Goal: Information Seeking & Learning: Check status

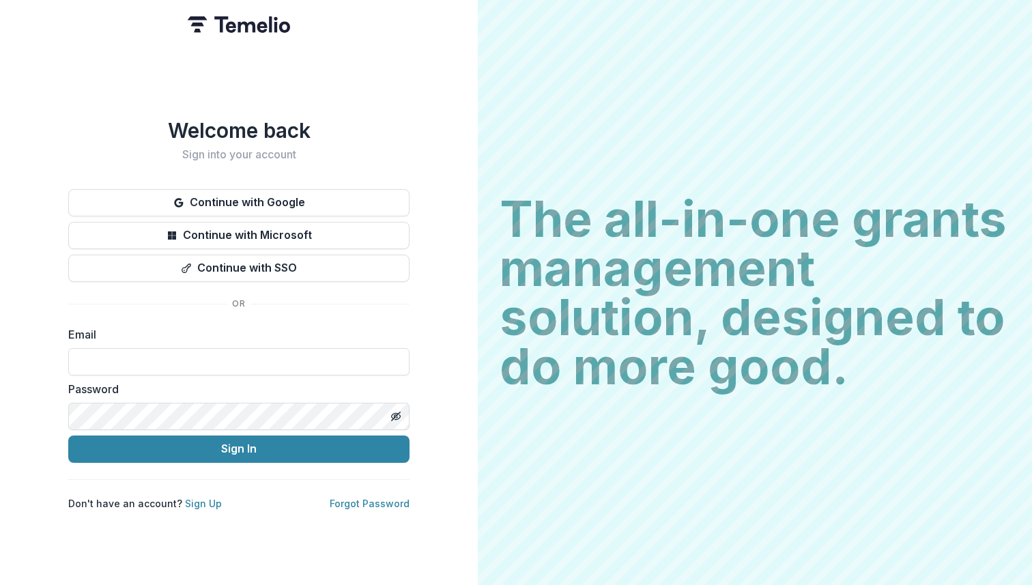
click at [293, 297] on div "Welcome back Sign into your account Continue with Google Continue with Microsof…" at bounding box center [238, 314] width 341 height 392
click at [291, 212] on div "Continue with Google Continue with Microsoft Continue with SSO" at bounding box center [238, 235] width 341 height 93
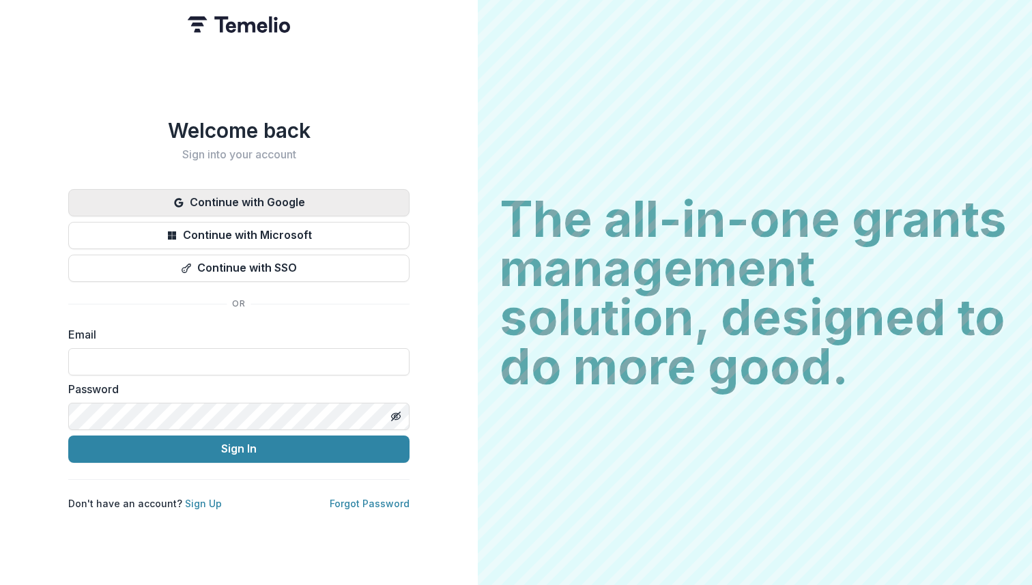
click at [293, 201] on button "Continue with Google" at bounding box center [238, 202] width 341 height 27
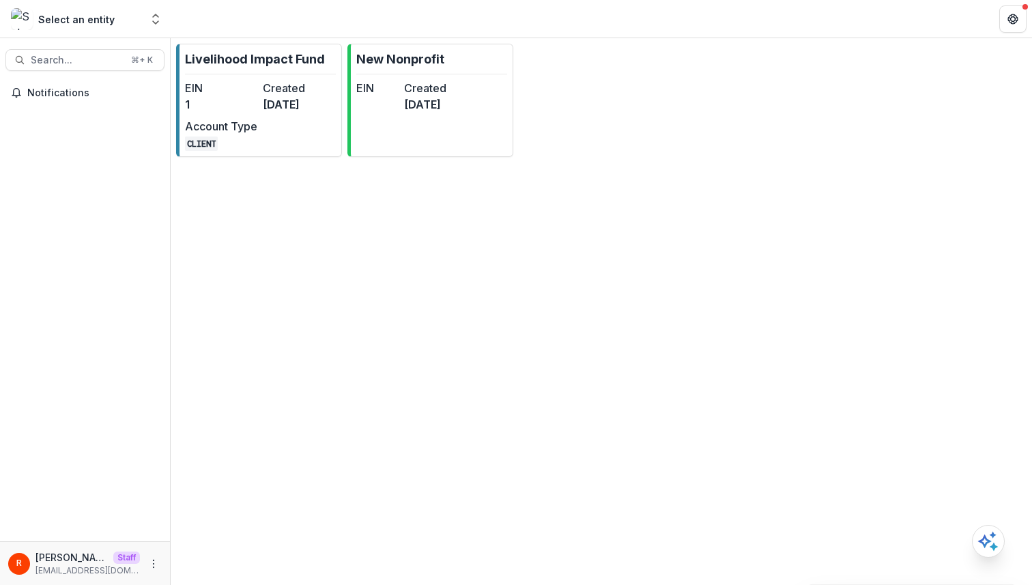
click at [285, 124] on div "EIN 1 Created 8 months ago Account Type CLIENT" at bounding box center [260, 115] width 150 height 71
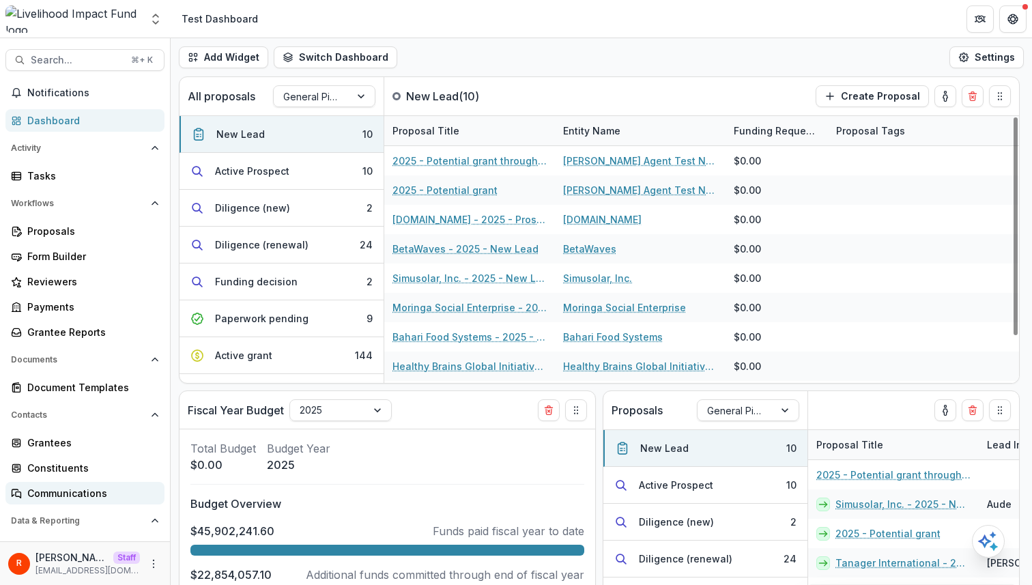
scroll to position [69, 0]
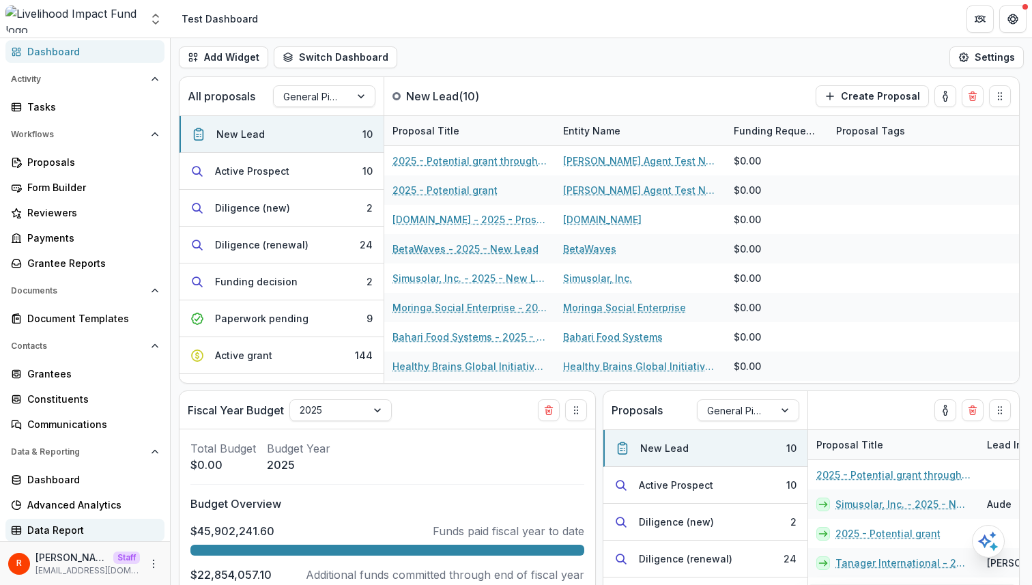
click at [103, 519] on link "Data Report" at bounding box center [84, 530] width 159 height 23
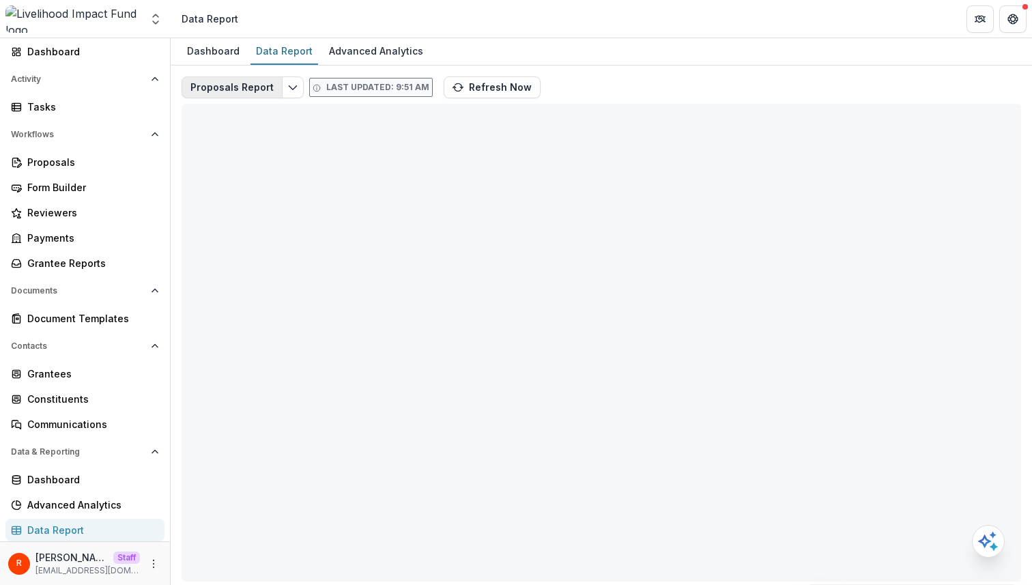
click at [236, 83] on button "Proposals Report" at bounding box center [232, 87] width 101 height 22
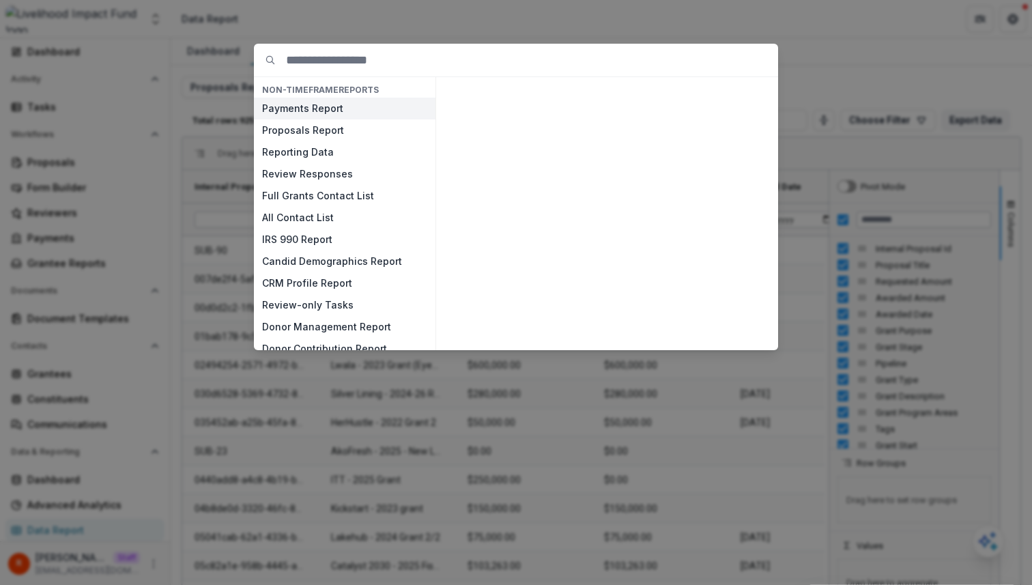
click at [315, 113] on button "Payments Report" at bounding box center [345, 109] width 182 height 22
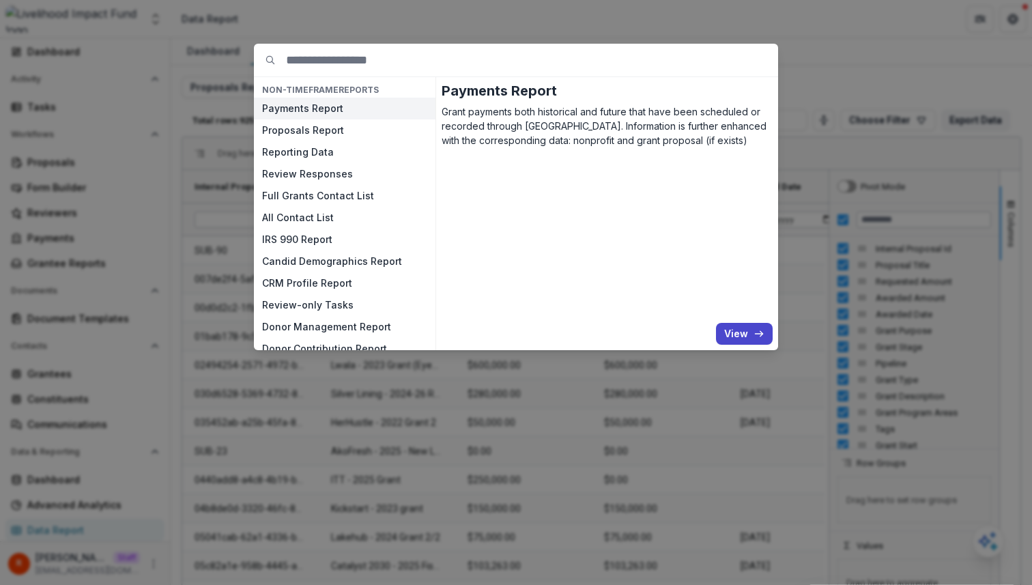
click at [315, 113] on button "Payments Report" at bounding box center [345, 109] width 182 height 22
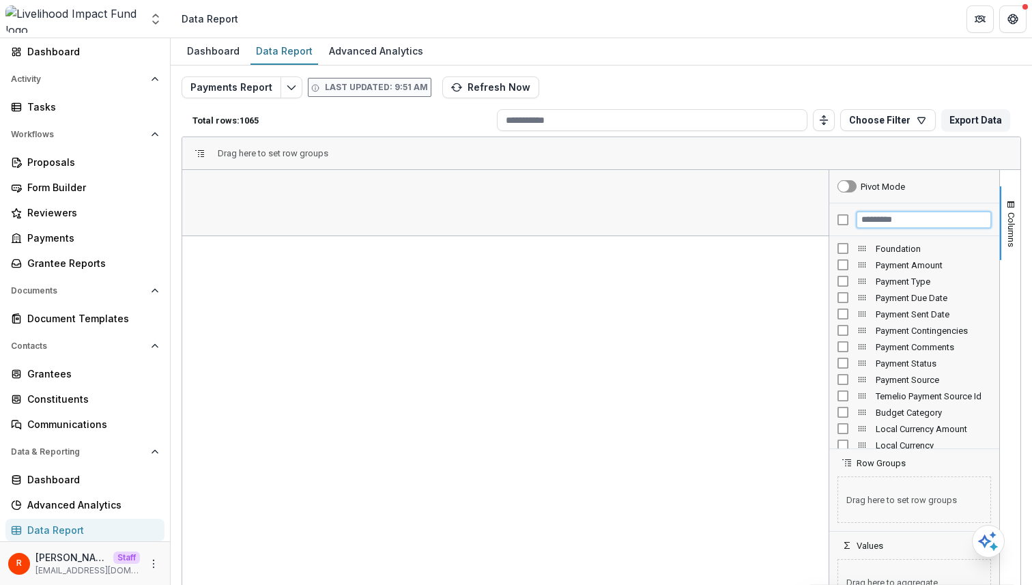
click at [877, 218] on input "Filter Columns Input" at bounding box center [924, 220] width 134 height 16
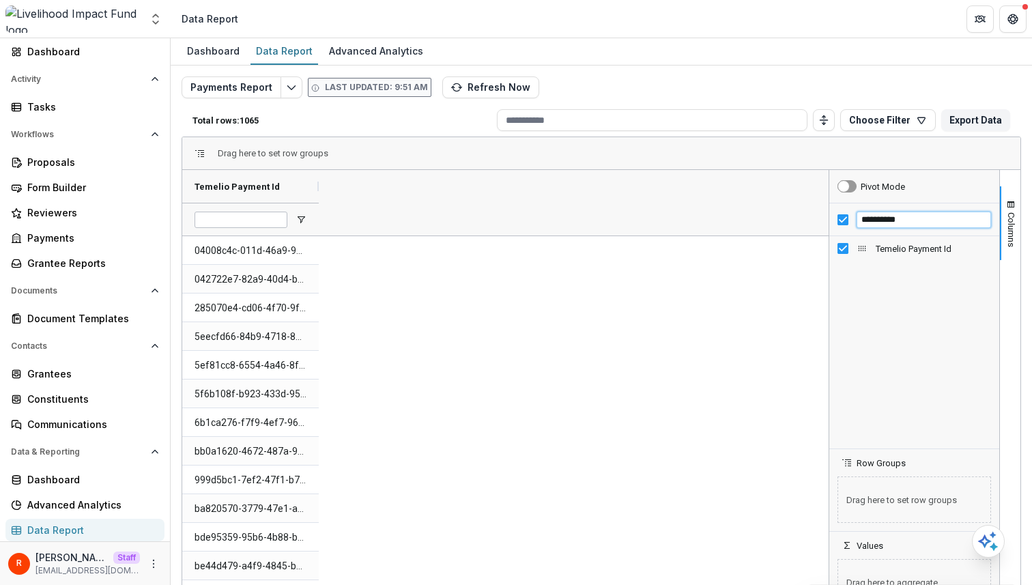
click at [883, 225] on input "**********" at bounding box center [924, 220] width 134 height 16
click at [832, 252] on div "Temelio Grant Submission Id" at bounding box center [914, 248] width 170 height 16
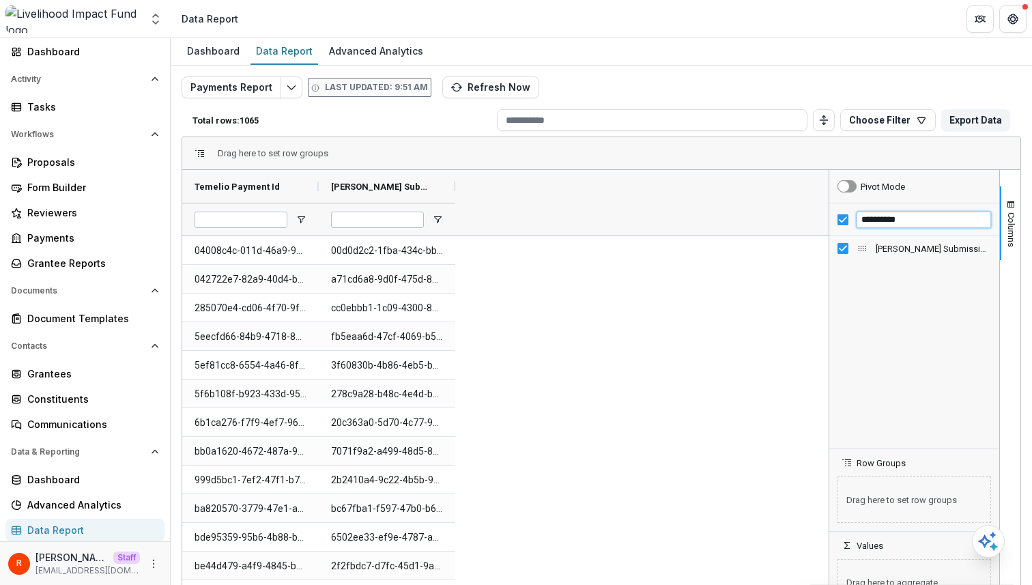
click at [935, 214] on input "**********" at bounding box center [924, 220] width 134 height 16
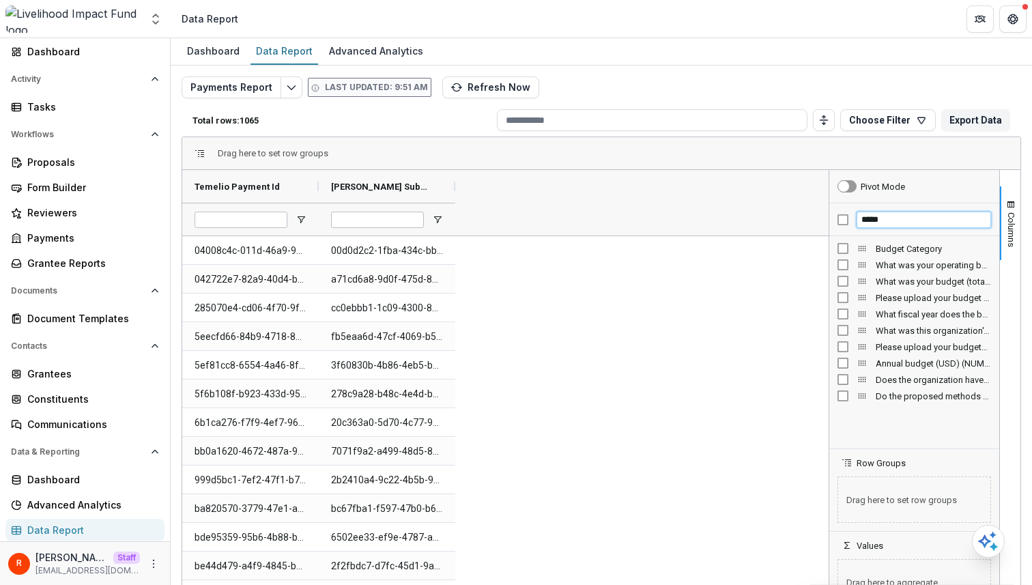
type input "*****"
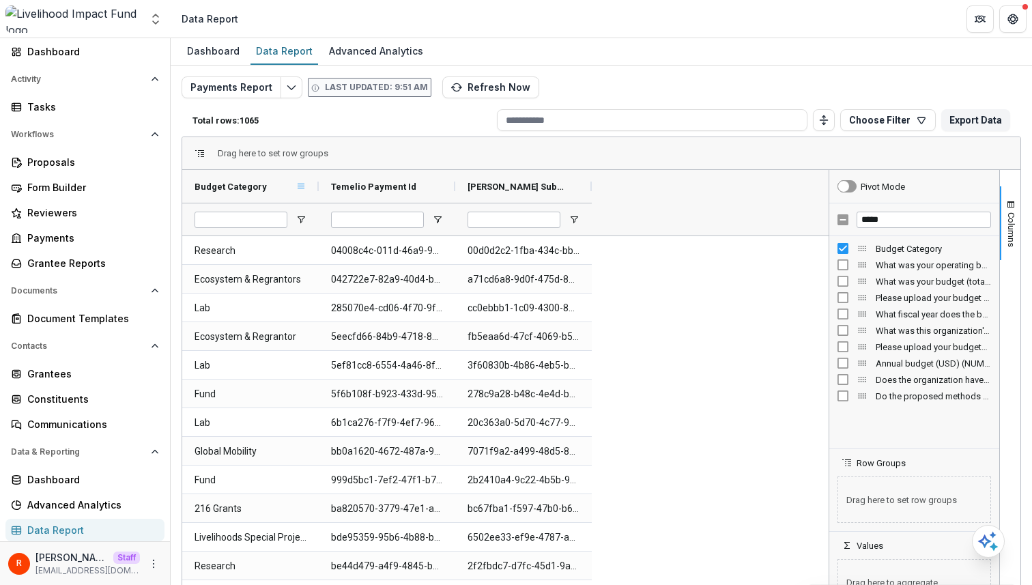
click at [300, 184] on span at bounding box center [301, 186] width 11 height 11
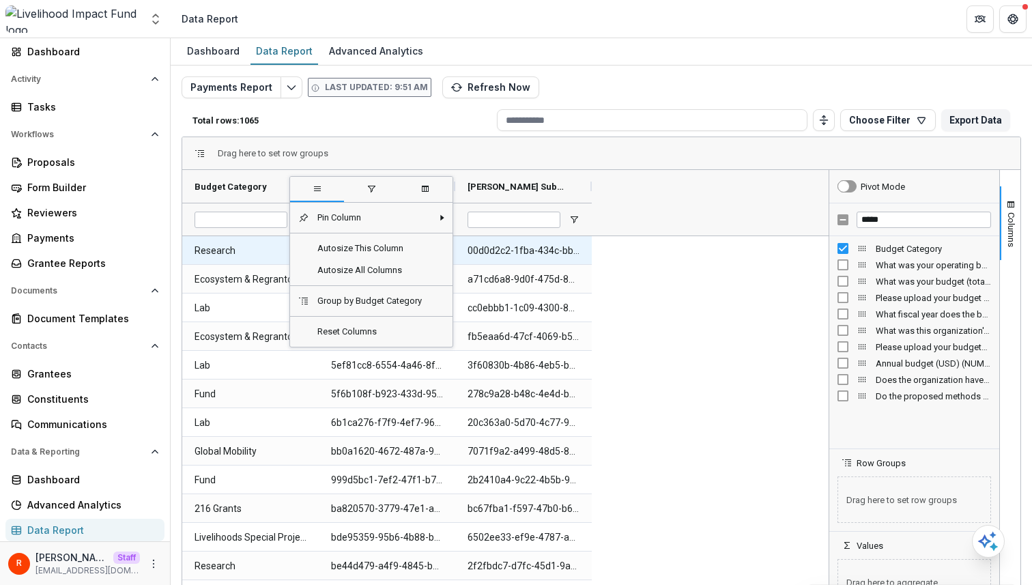
click at [270, 253] on Category-1152 "Research" at bounding box center [251, 251] width 112 height 28
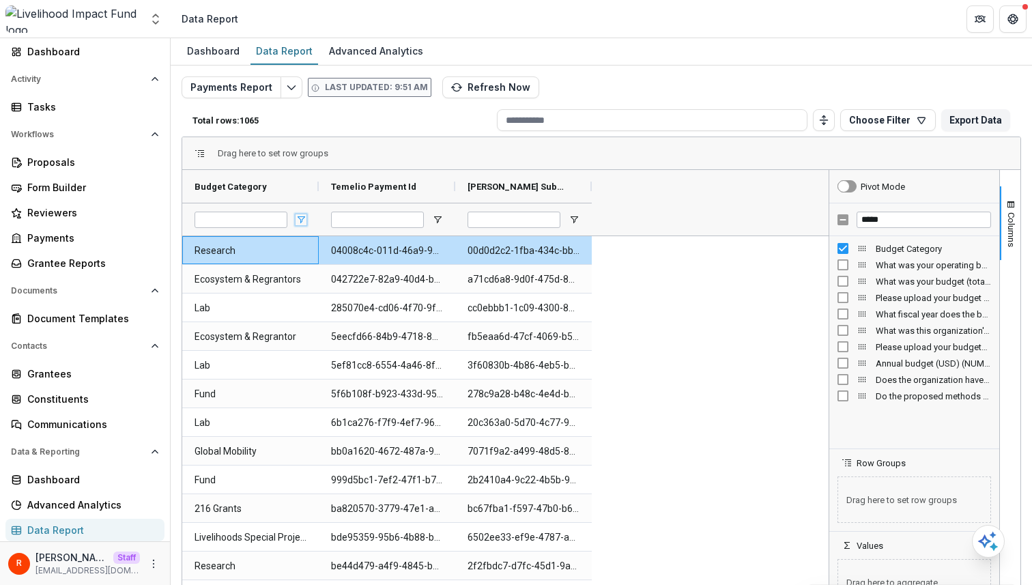
click at [299, 218] on span "Open Filter Menu" at bounding box center [301, 219] width 11 height 11
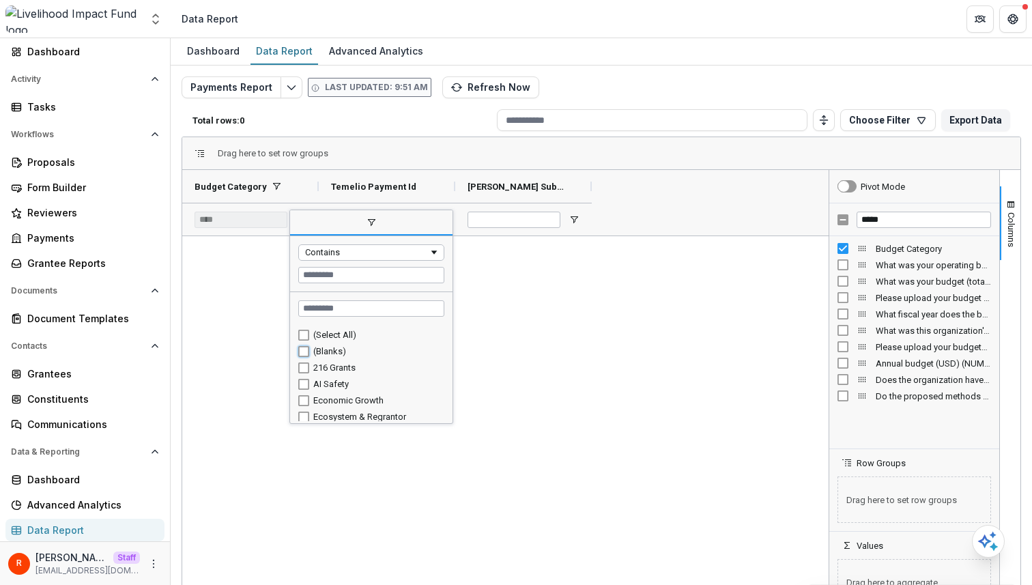
type input "**********"
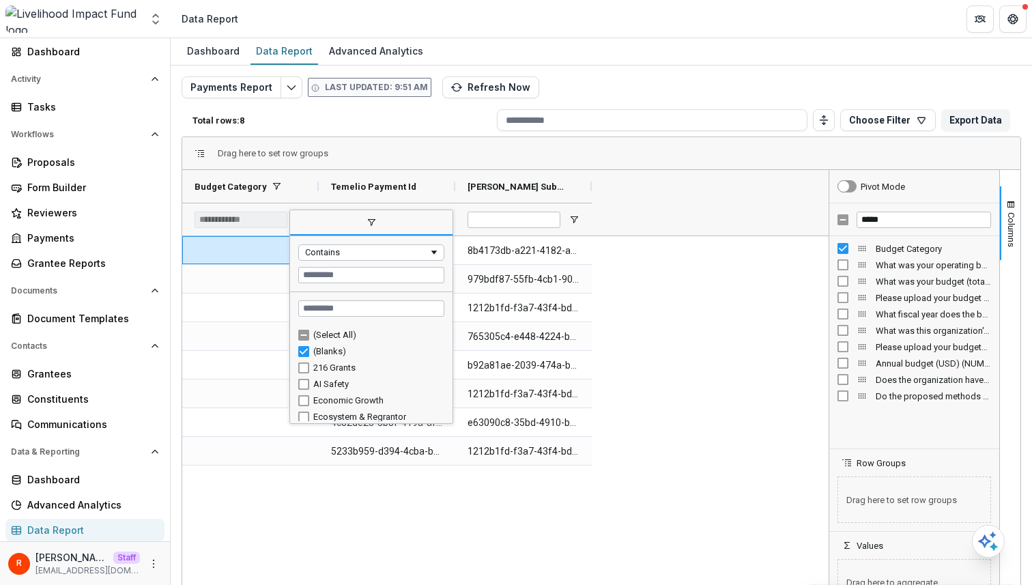
click at [599, 352] on div "90cef649-e6c4-4dbd-b122-9a8ec37b2f97 8b4173db-a221-4182-aa4d-084289c1bb6c 8a5d4…" at bounding box center [505, 425] width 647 height 378
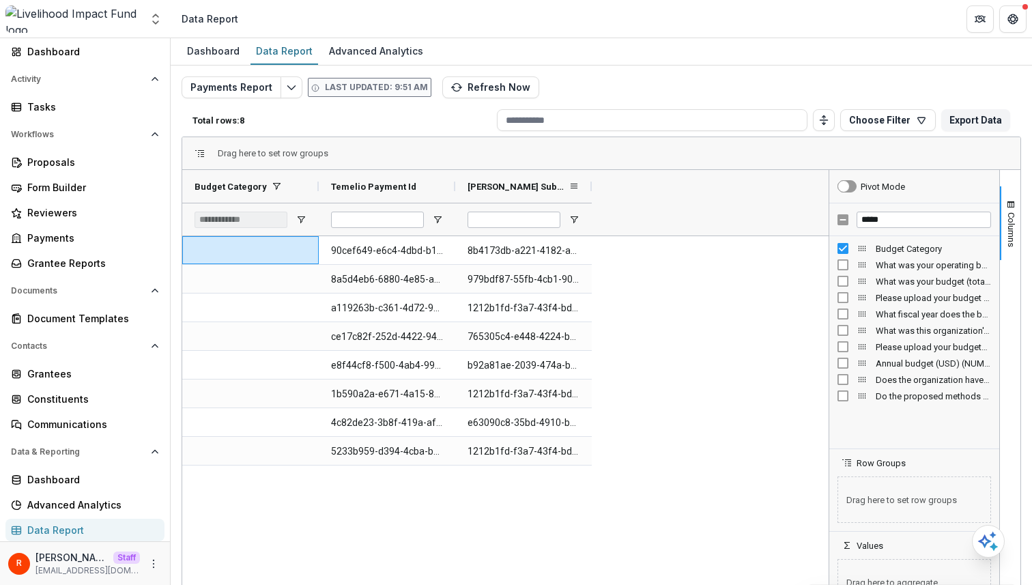
drag, startPoint x: 591, startPoint y: 186, endPoint x: 681, endPoint y: 191, distance: 91.0
click at [595, 191] on div at bounding box center [591, 186] width 5 height 33
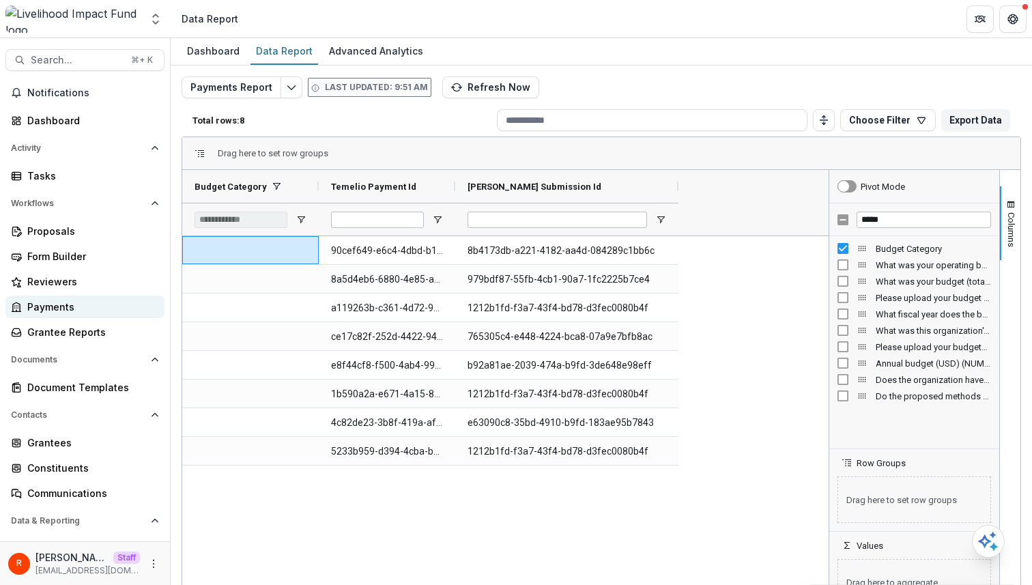
click at [100, 307] on div "Payments" at bounding box center [90, 307] width 126 height 14
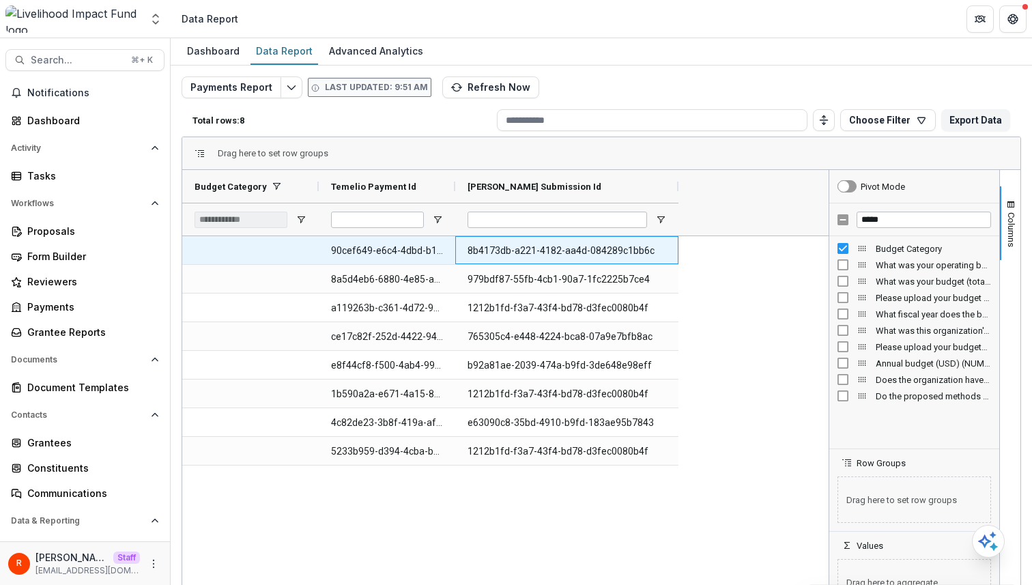
click at [550, 248] on Id-1178 "8b4173db-a221-4182-aa4d-084289c1bb6c" at bounding box center [567, 251] width 199 height 28
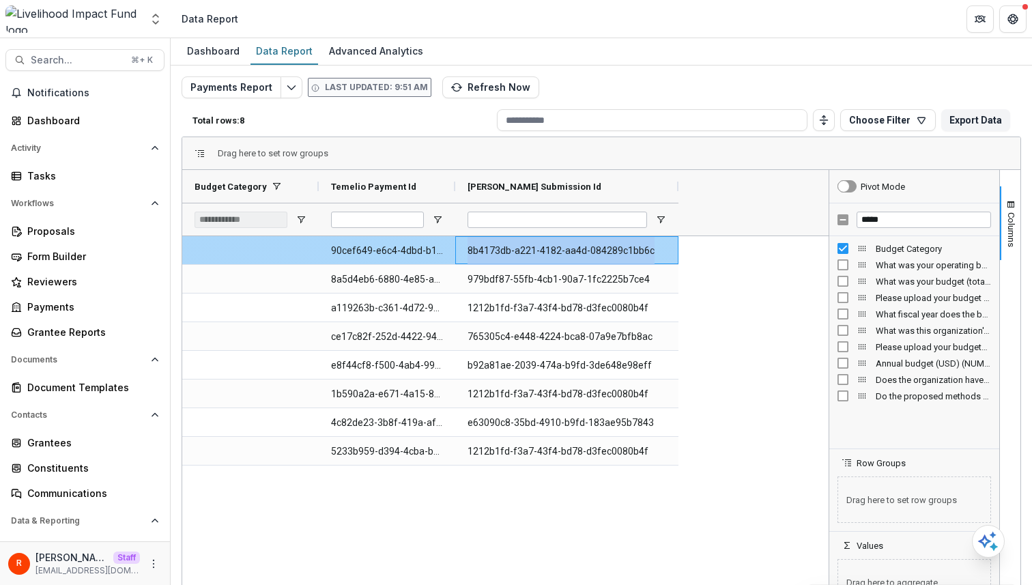
click at [550, 248] on Id-1178 "8b4173db-a221-4182-aa4d-084289c1bb6c" at bounding box center [567, 251] width 199 height 28
copy Id-1178 "8b4173db-a221-4182-aa4d-084289c1bb6c"
click at [879, 227] on div "*****" at bounding box center [914, 219] width 170 height 33
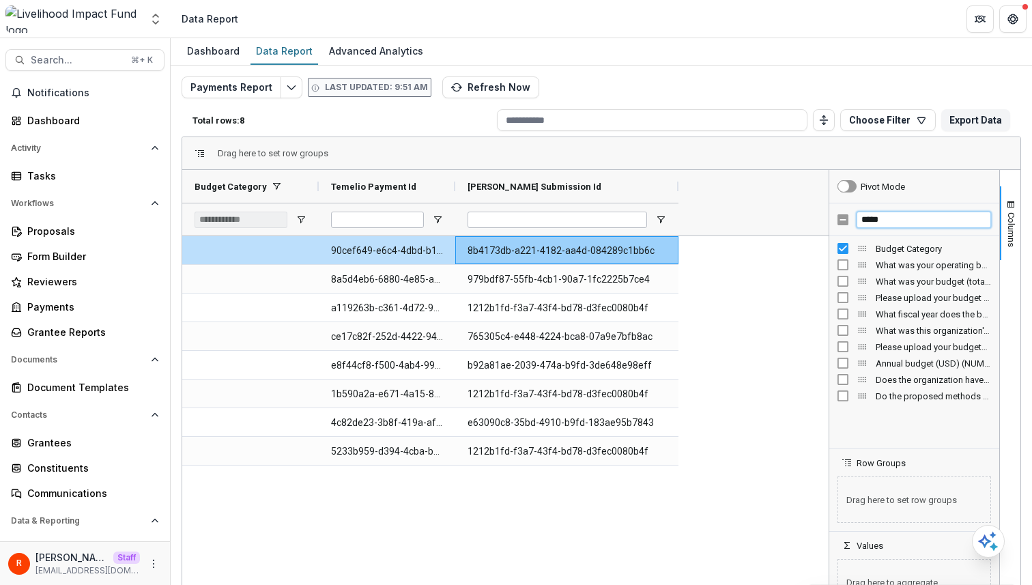
click at [879, 223] on input "*****" at bounding box center [924, 220] width 134 height 16
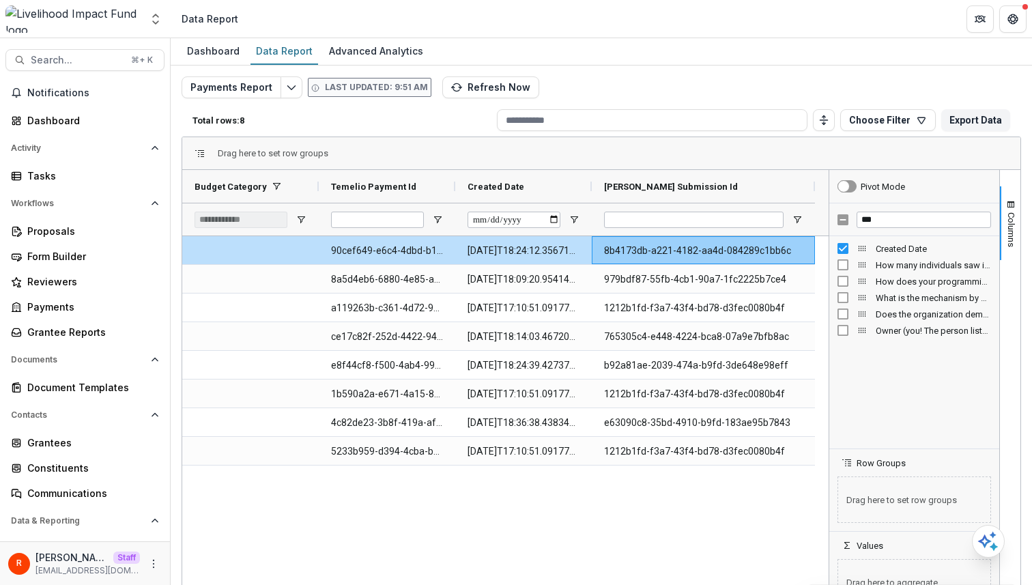
click at [528, 492] on div "90cef649-e6c4-4dbd-b122-9a8ec37b2f97 2025-01-31T18:24:12.356715Z 8b4173db-a221-…" at bounding box center [505, 425] width 647 height 378
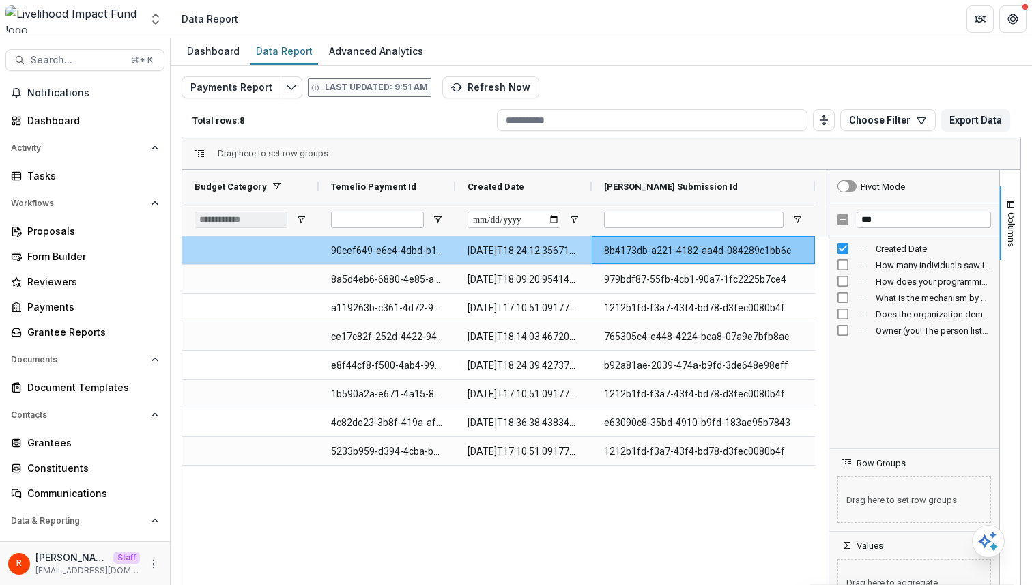
click at [405, 255] on Id-1177 "90cef649-e6c4-4dbd-b122-9a8ec37b2f97" at bounding box center [387, 251] width 112 height 28
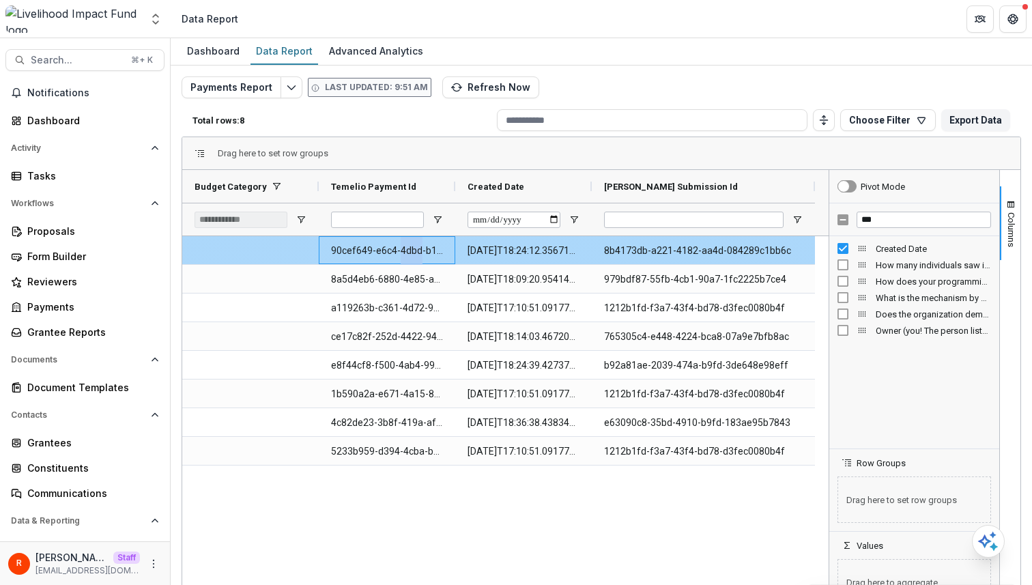
click at [405, 255] on Id-1177 "90cef649-e6c4-4dbd-b122-9a8ec37b2f97" at bounding box center [387, 251] width 112 height 28
copy Id-1177 "90cef649-e6c4-4dbd-b122-9a8ec37b2f97"
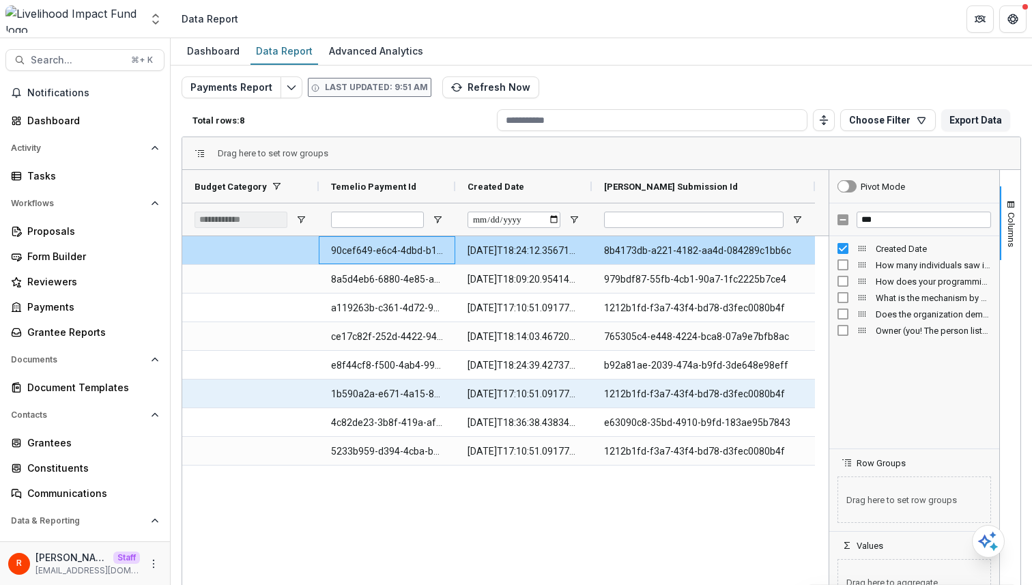
click at [376, 396] on Id-1192 "1b590a2a-e671-4a15-8948-a5d979b15957" at bounding box center [387, 394] width 112 height 28
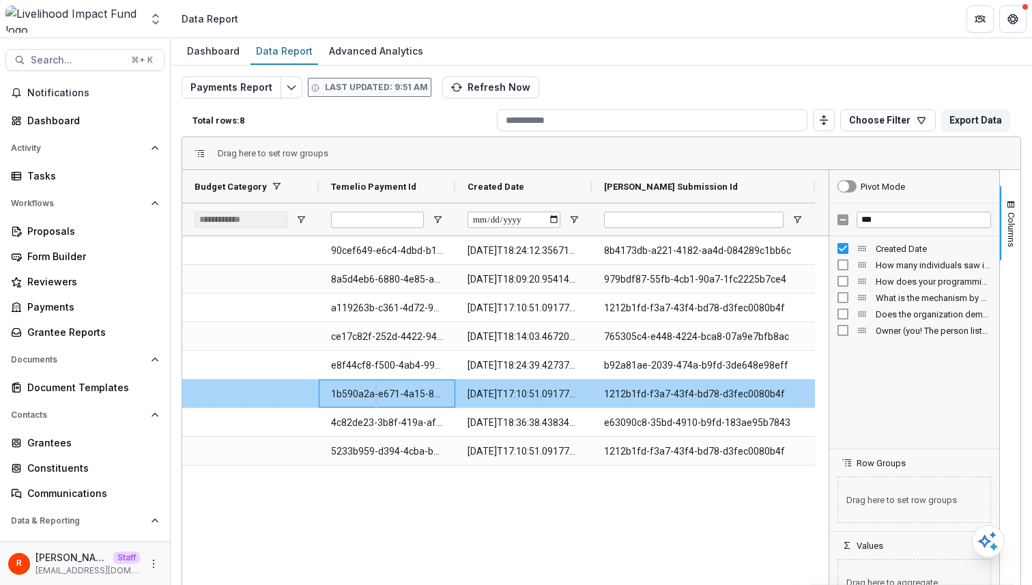
click at [376, 396] on Id-1192 "1b590a2a-e671-4a15-8948-a5d979b15957" at bounding box center [387, 394] width 112 height 28
copy Id-1192 "1b590a2a-e671-4a15-8948-a5d979b15957"
click at [376, 396] on Id-1192 "1b590a2a-e671-4a15-8948-a5d979b15957" at bounding box center [387, 394] width 112 height 28
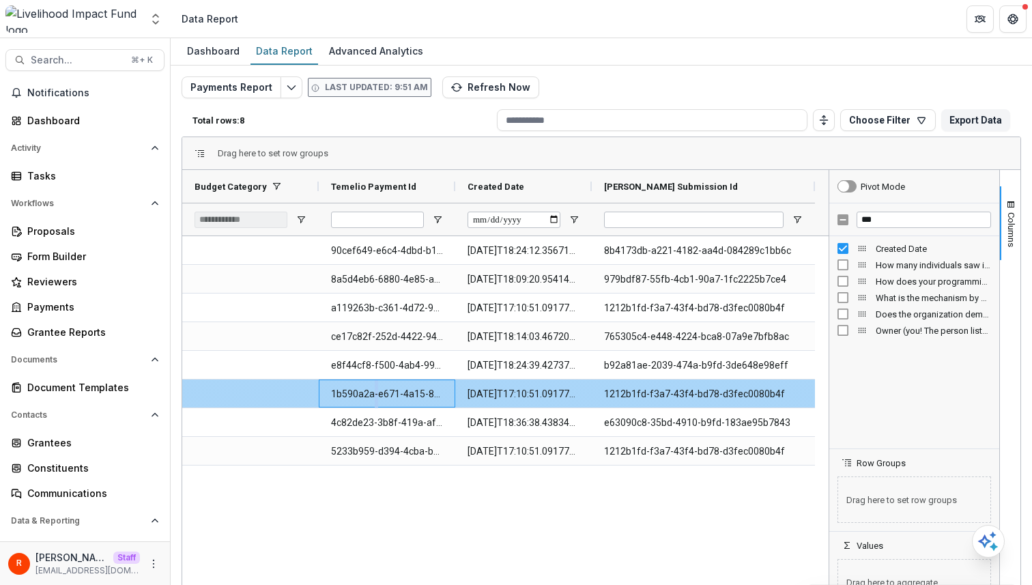
click at [376, 396] on Id-1192 "1b590a2a-e671-4a15-8948-a5d979b15957" at bounding box center [387, 394] width 112 height 28
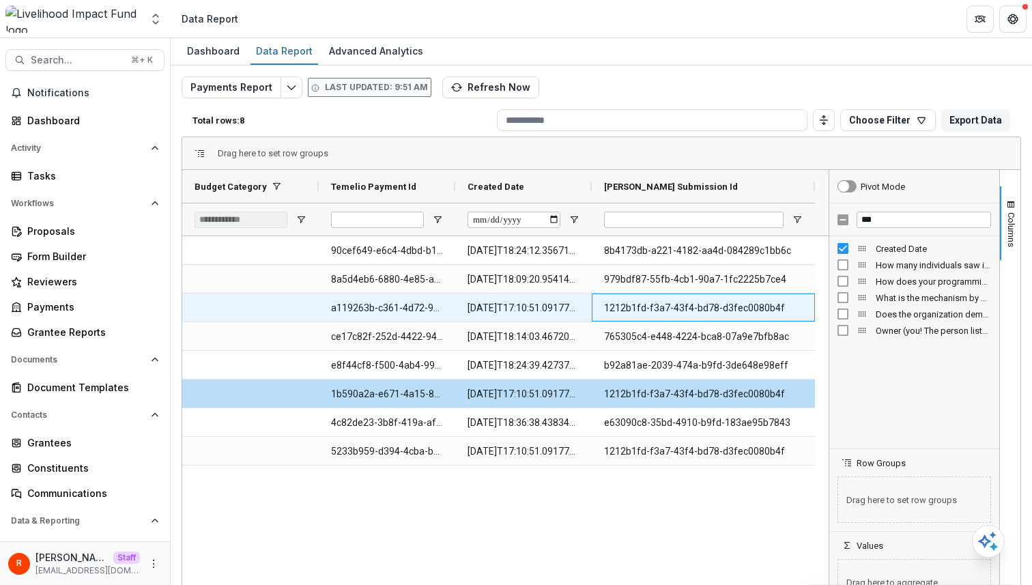
click at [632, 310] on Id-1184 "1212b1fd-f3a7-43f4-bd78-d3fec0080b4f" at bounding box center [703, 308] width 199 height 28
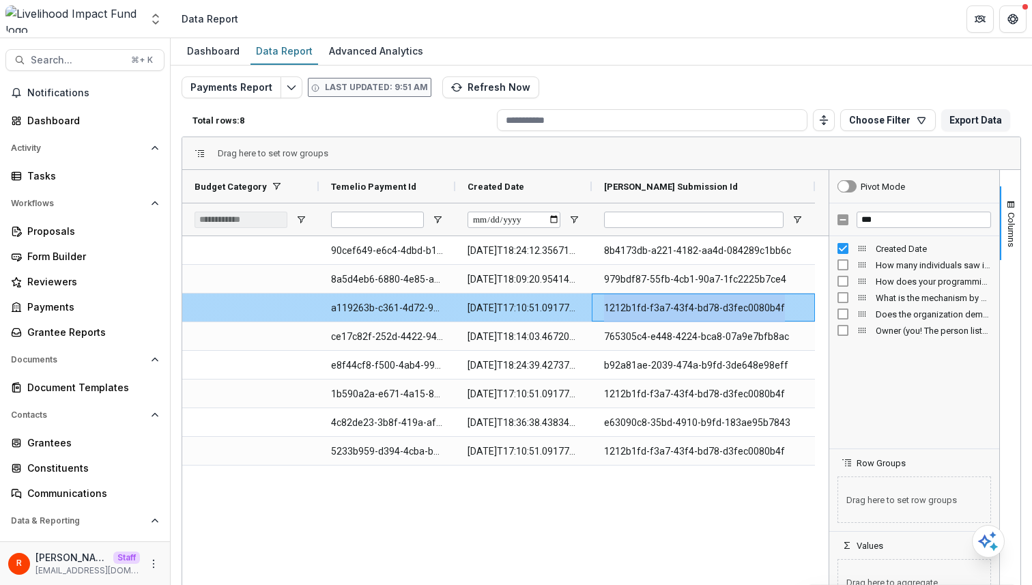
click at [632, 310] on Id-1184 "1212b1fd-f3a7-43f4-bd78-d3fec0080b4f" at bounding box center [703, 308] width 199 height 28
copy Id-1184 "1212b1fd-f3a7-43f4-bd78-d3fec0080b4f"
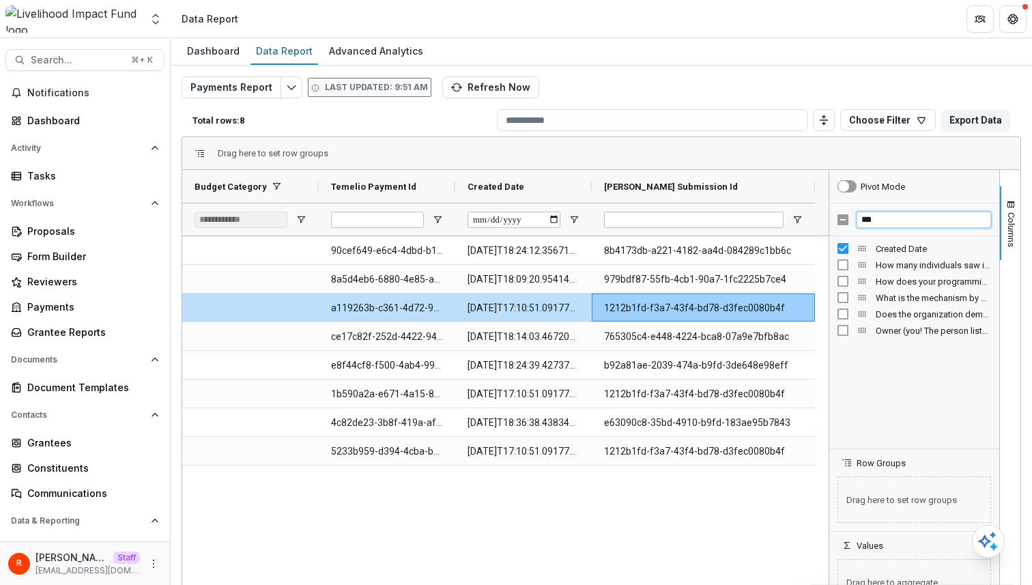
click at [884, 223] on input "***" at bounding box center [924, 220] width 134 height 16
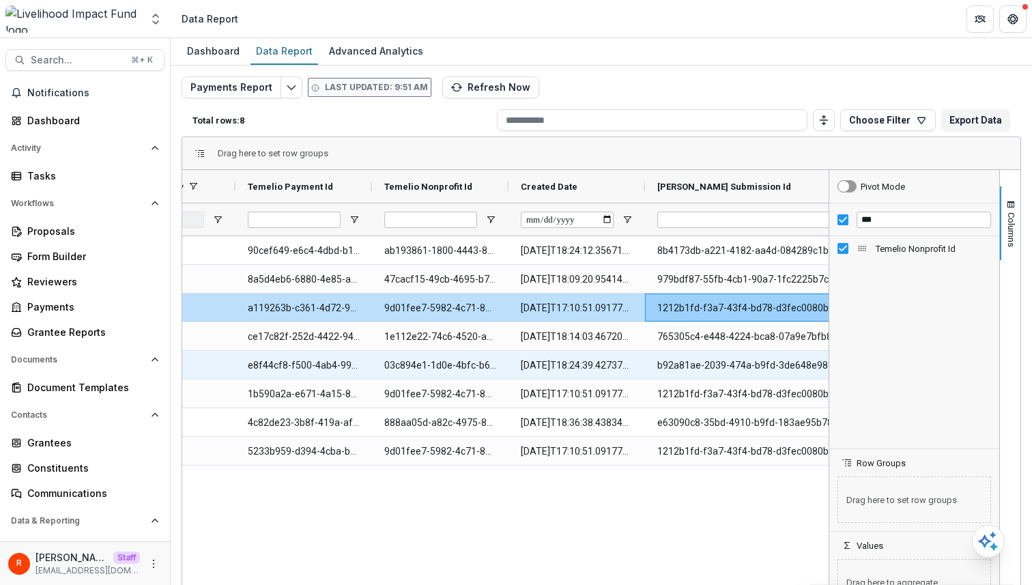
click at [420, 352] on Id-1212 "03c894e1-1d0e-4bfc-b640-59641c3fd999" at bounding box center [440, 366] width 112 height 28
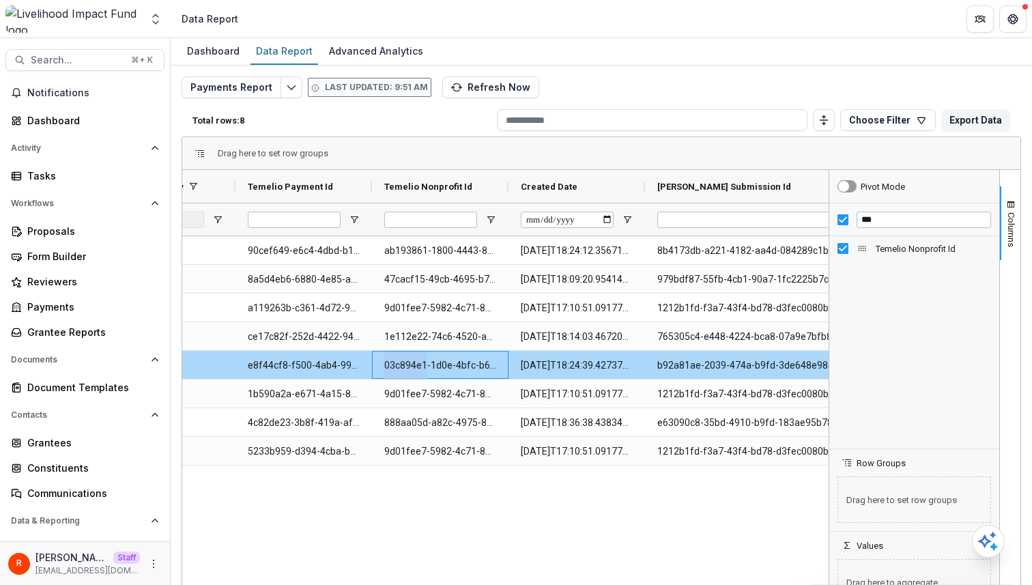
click at [420, 352] on Id-1212 "03c894e1-1d0e-4bfc-b640-59641c3fd999" at bounding box center [440, 366] width 112 height 28
copy Id-1212 "03c894e1-1d0e-4bfc-b640-59641c3fd999"
click at [295, 367] on Id-1189 "e8f44cf8-f500-4ab4-99f4-3e4e64c37c49" at bounding box center [304, 366] width 112 height 28
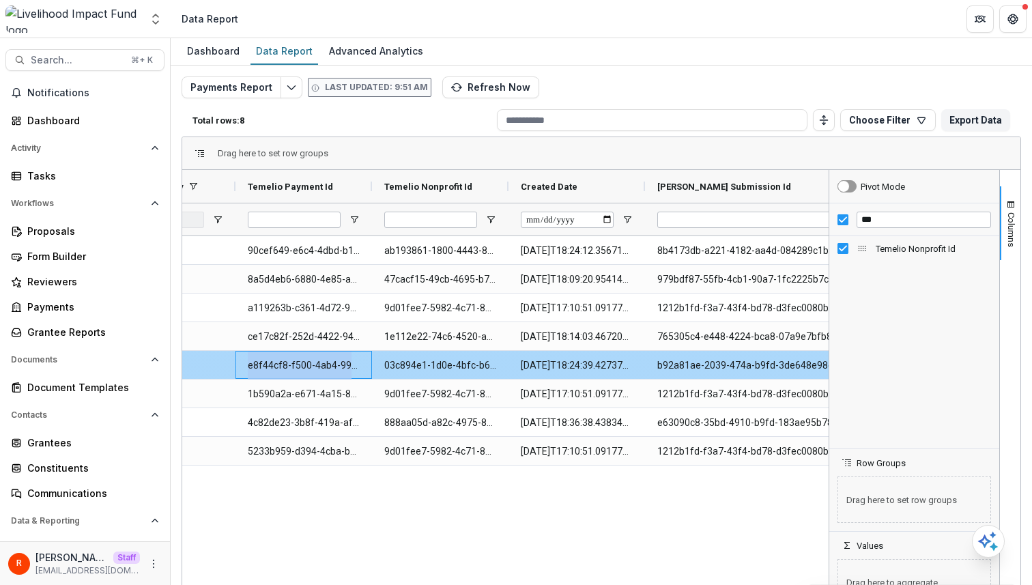
click at [295, 367] on Id-1189 "e8f44cf8-f500-4ab4-99f4-3e4e64c37c49" at bounding box center [304, 366] width 112 height 28
copy Id-1189 "e8f44cf8-f500-4ab4-99f4-3e4e64c37c49"
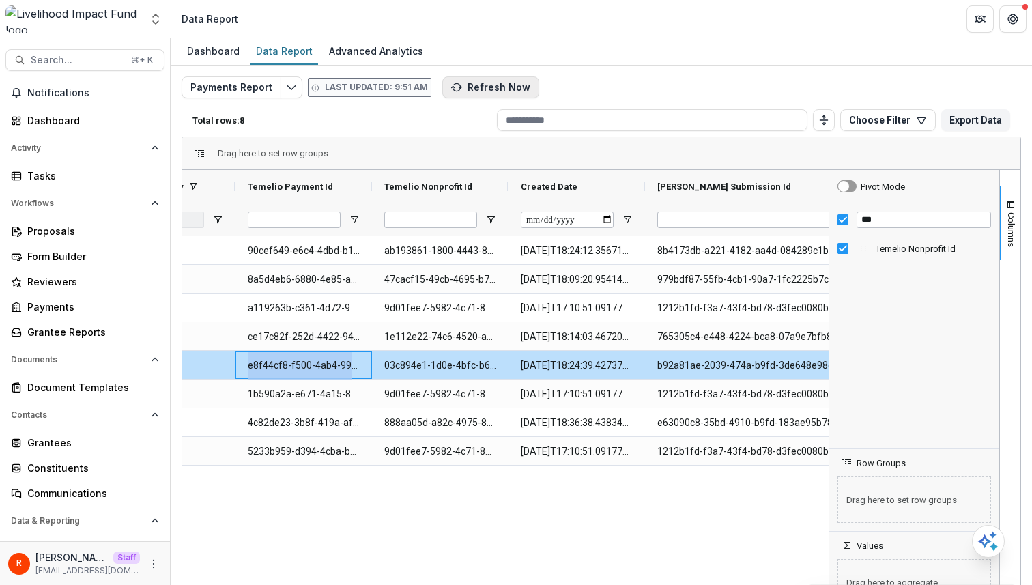
click at [480, 83] on button "Refresh Now" at bounding box center [490, 87] width 97 height 22
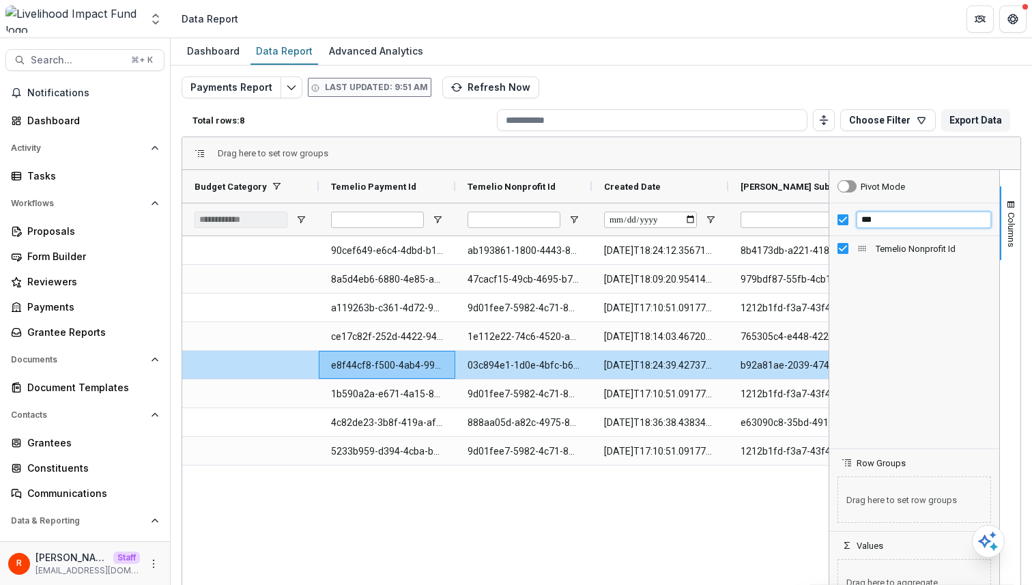
click at [875, 225] on input "***" at bounding box center [924, 220] width 134 height 16
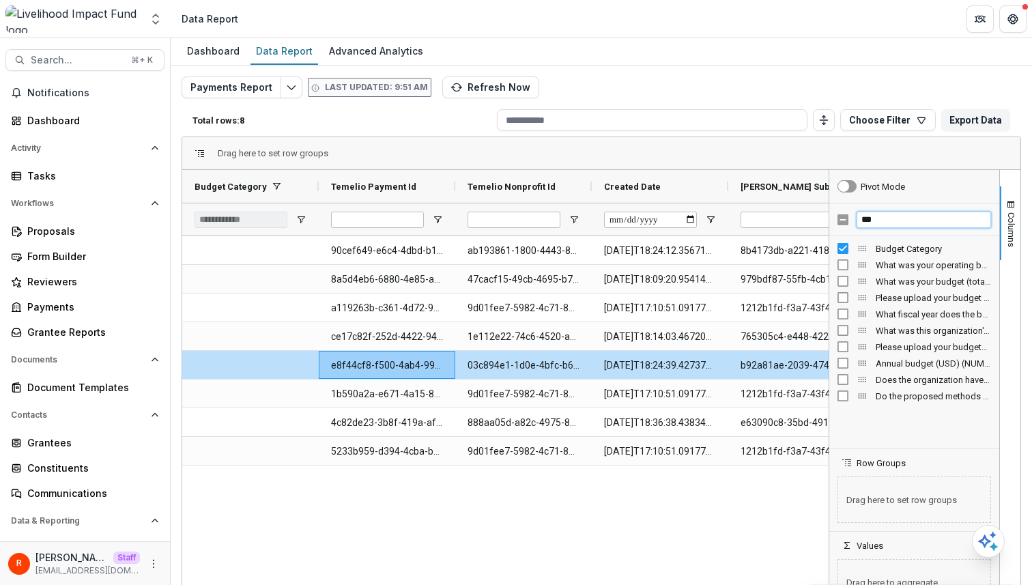
type input "****"
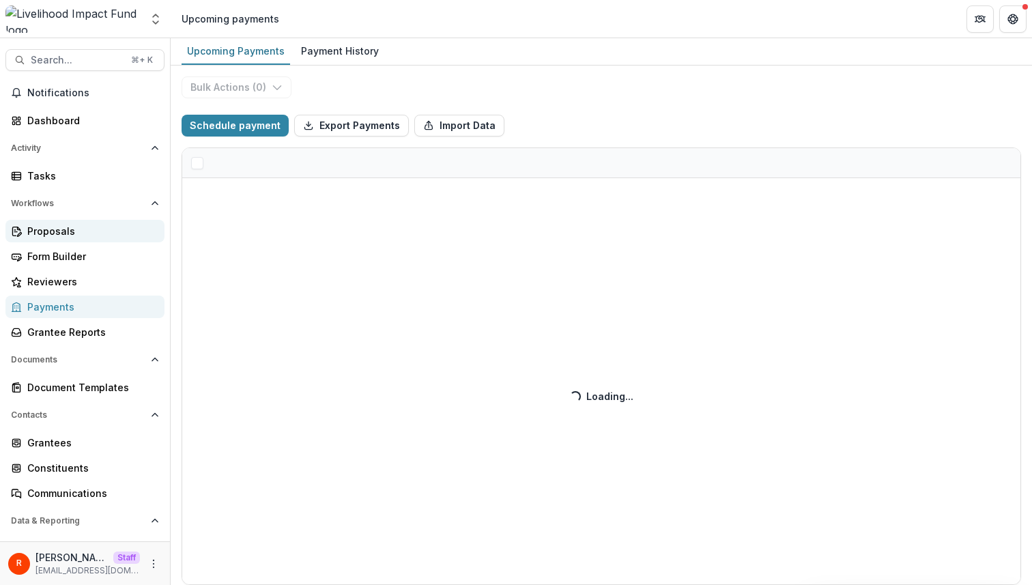
click at [73, 229] on div "Proposals" at bounding box center [90, 231] width 126 height 14
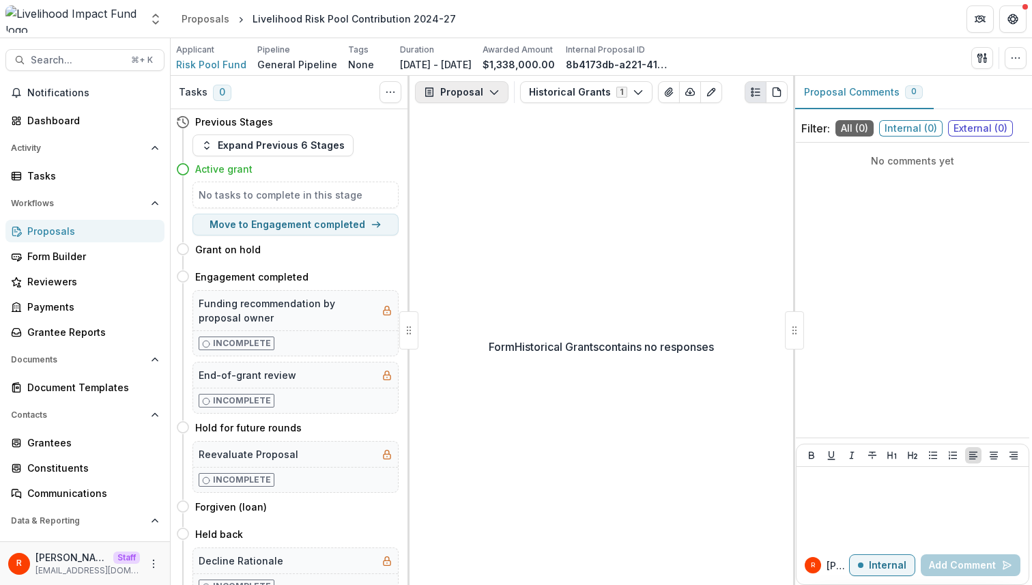
click at [477, 98] on button "Proposal" at bounding box center [462, 92] width 94 height 22
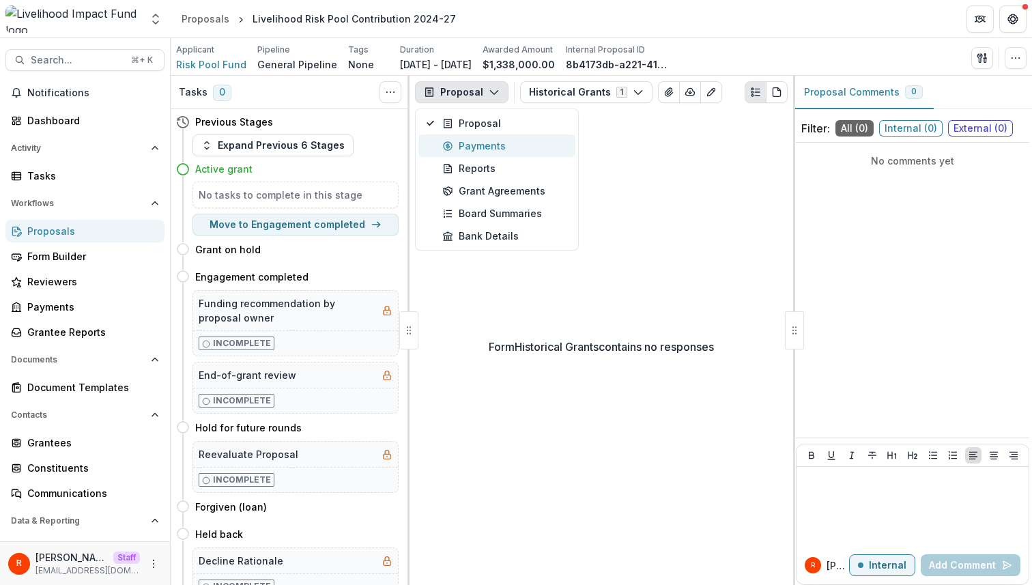
click at [490, 148] on div "Payments" at bounding box center [504, 146] width 125 height 14
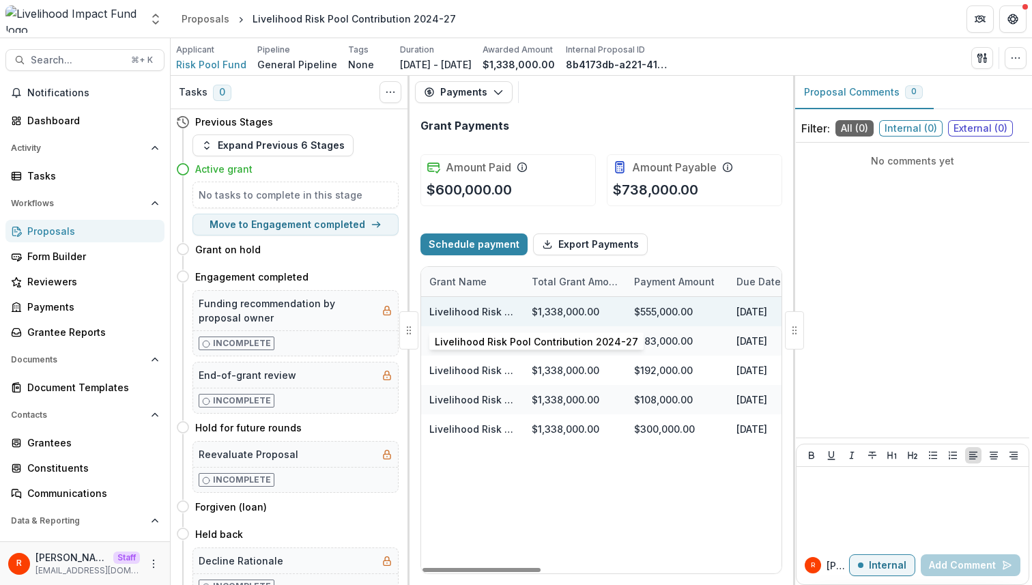
click at [488, 309] on link "Livelihood Risk Pool Contribution 2024-27" at bounding box center [530, 312] width 203 height 12
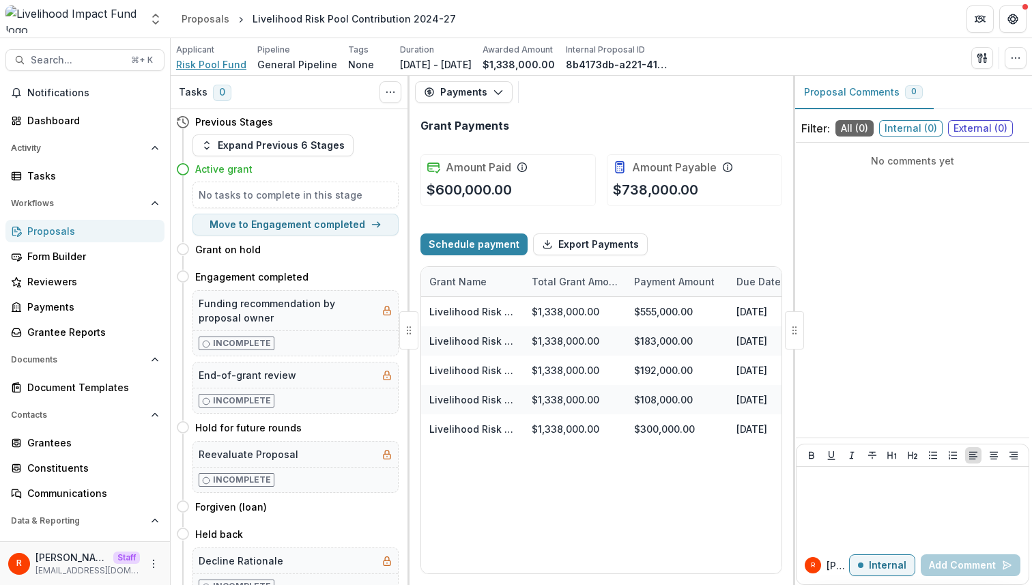
click at [214, 62] on span "Risk Pool Fund" at bounding box center [211, 64] width 70 height 14
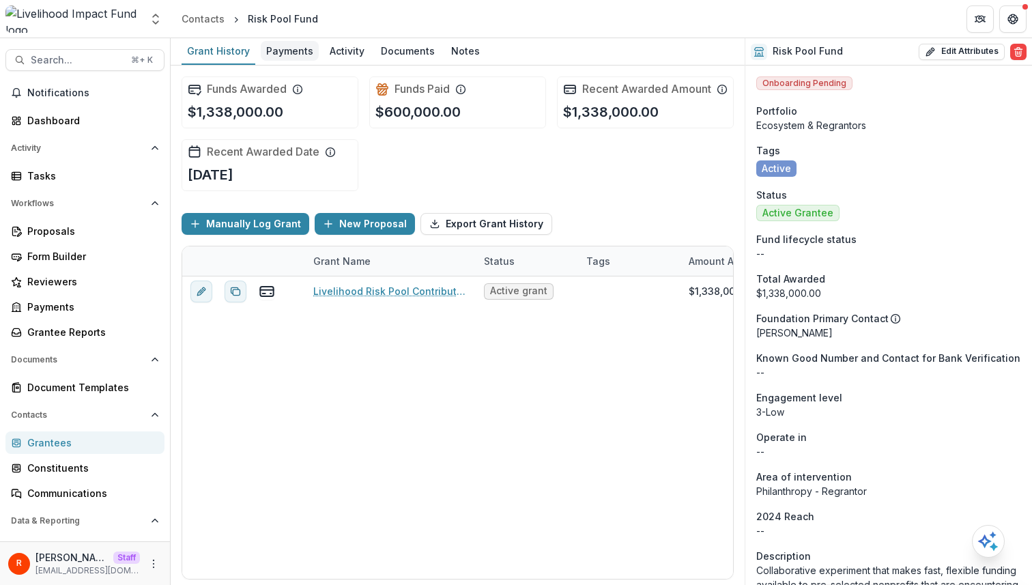
click at [299, 46] on div "Payments" at bounding box center [290, 51] width 58 height 20
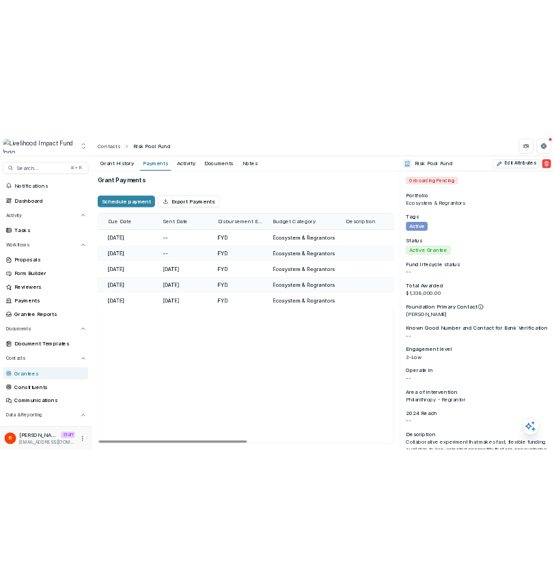
scroll to position [0, 374]
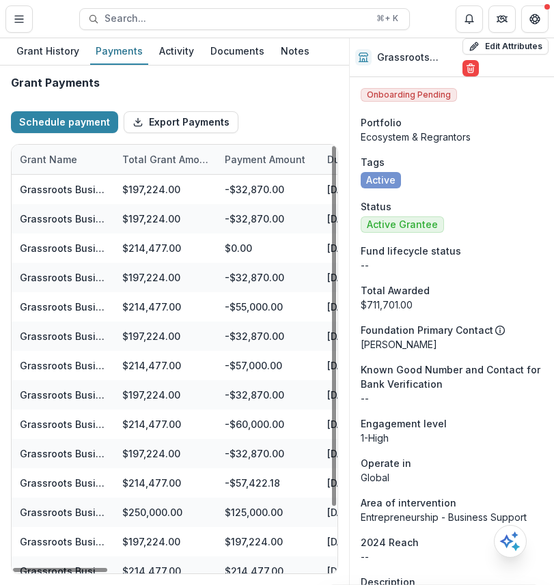
click at [252, 97] on div "Grant Payments" at bounding box center [174, 88] width 327 height 24
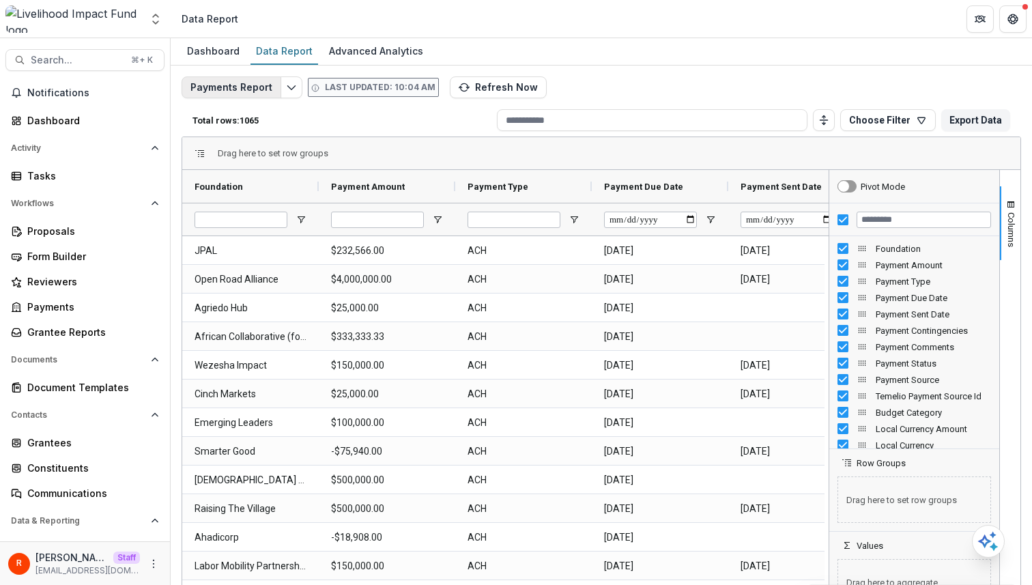
click at [238, 86] on button "Payments Report" at bounding box center [232, 87] width 100 height 22
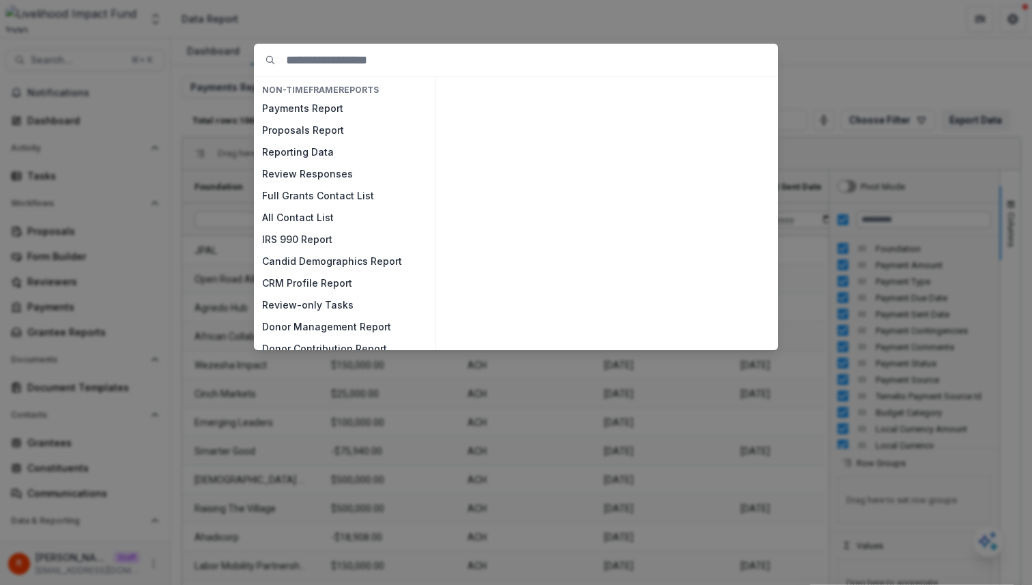
click at [231, 89] on div "NON-TIMEFRAME Reports Payments Report Proposals Report Reporting Data Review Re…" at bounding box center [516, 292] width 1032 height 585
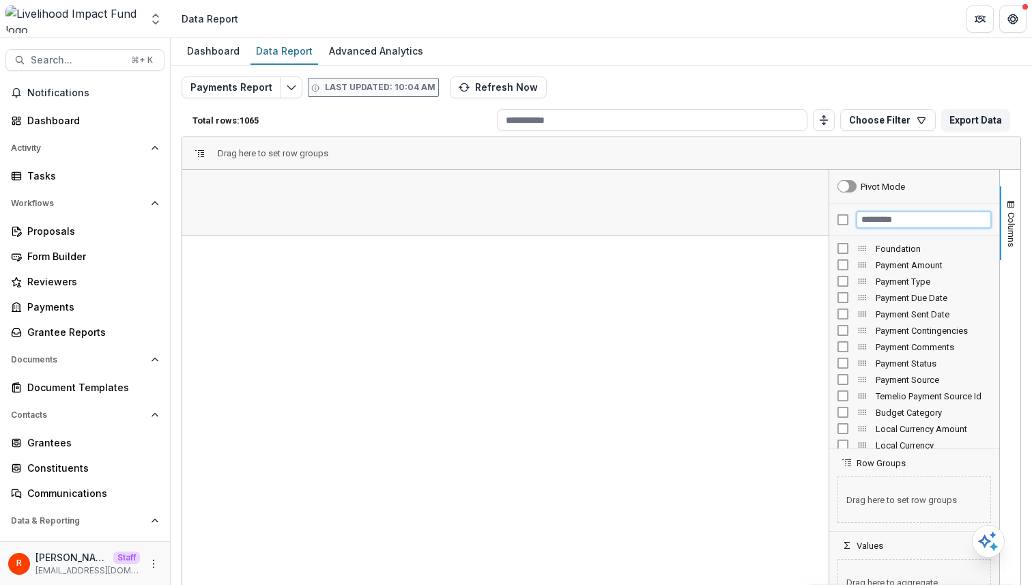
click at [923, 221] on input "Filter Columns Input" at bounding box center [924, 220] width 134 height 16
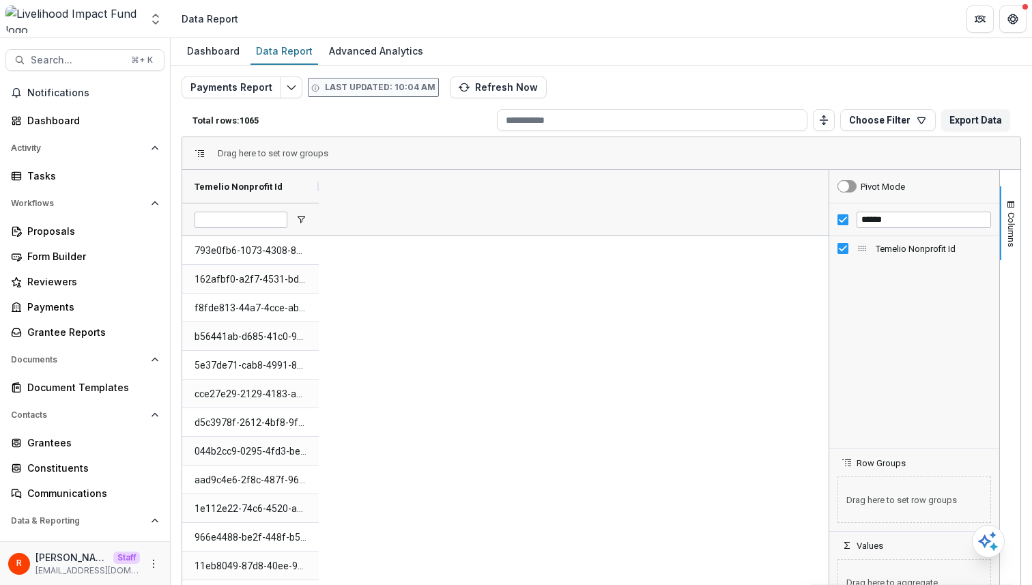
click at [936, 209] on div "******" at bounding box center [914, 219] width 170 height 33
click at [933, 216] on input "******" at bounding box center [924, 220] width 134 height 16
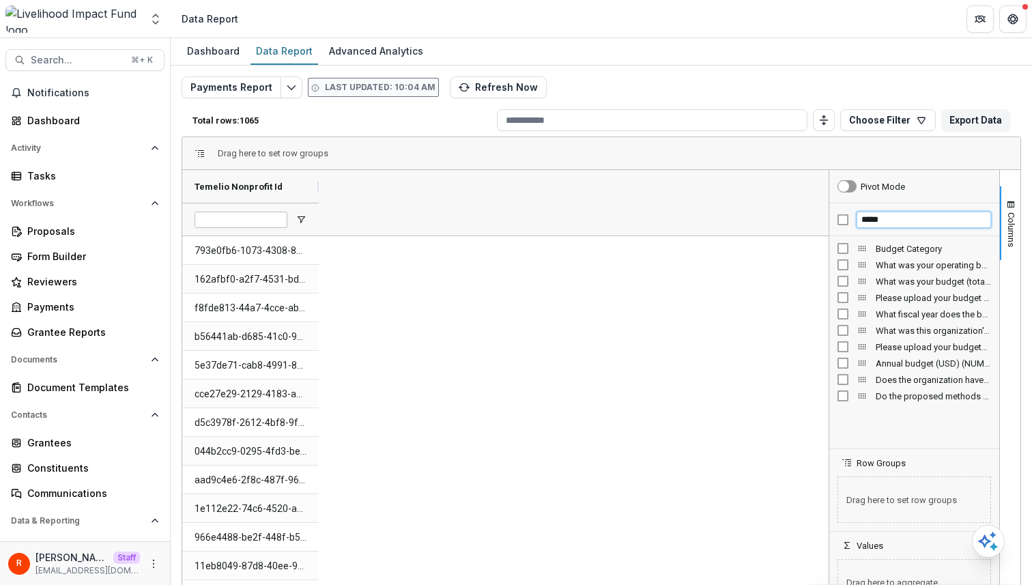
type input "*****"
click at [846, 251] on div "Budget Category" at bounding box center [915, 248] width 154 height 16
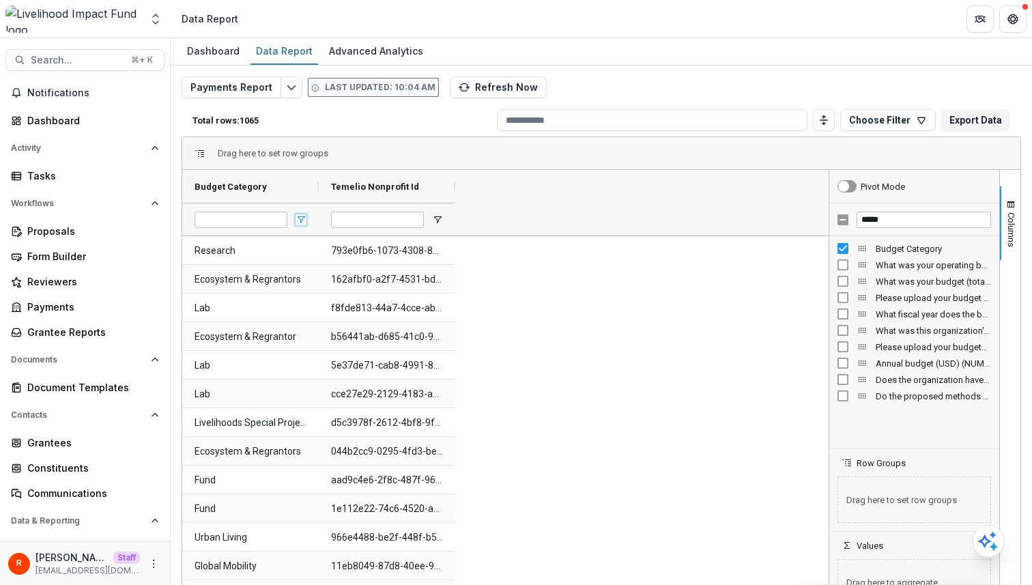
click at [302, 220] on span "Open Filter Menu" at bounding box center [301, 219] width 11 height 11
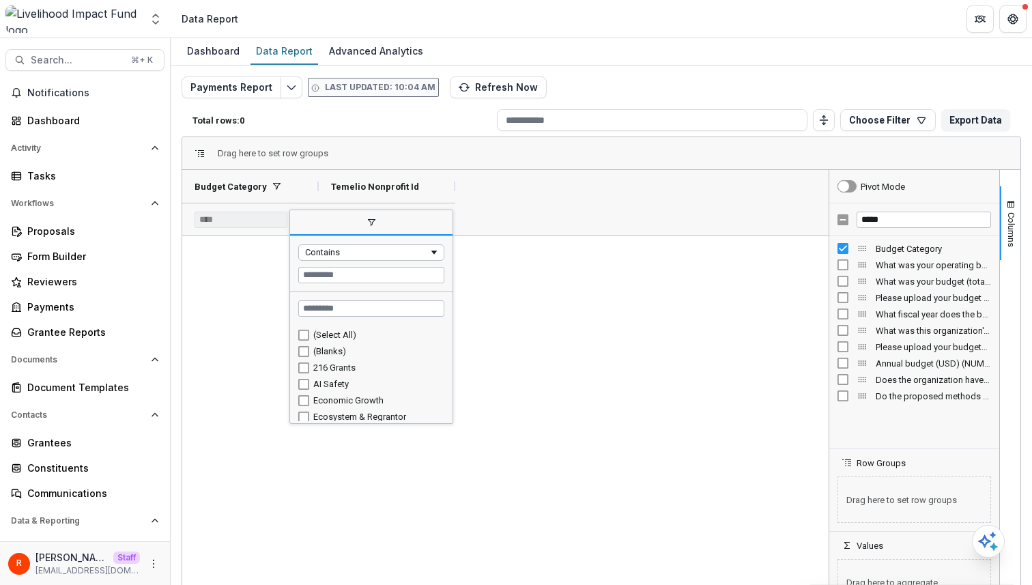
click at [307, 343] on div "(Blanks)" at bounding box center [371, 351] width 146 height 16
type input "**********"
click at [567, 320] on div "ab193861-1800-4443-8f2d-e207ab56d054 47cacf15-49cb-4695-b709-a629823288e1 9d01f…" at bounding box center [505, 425] width 647 height 378
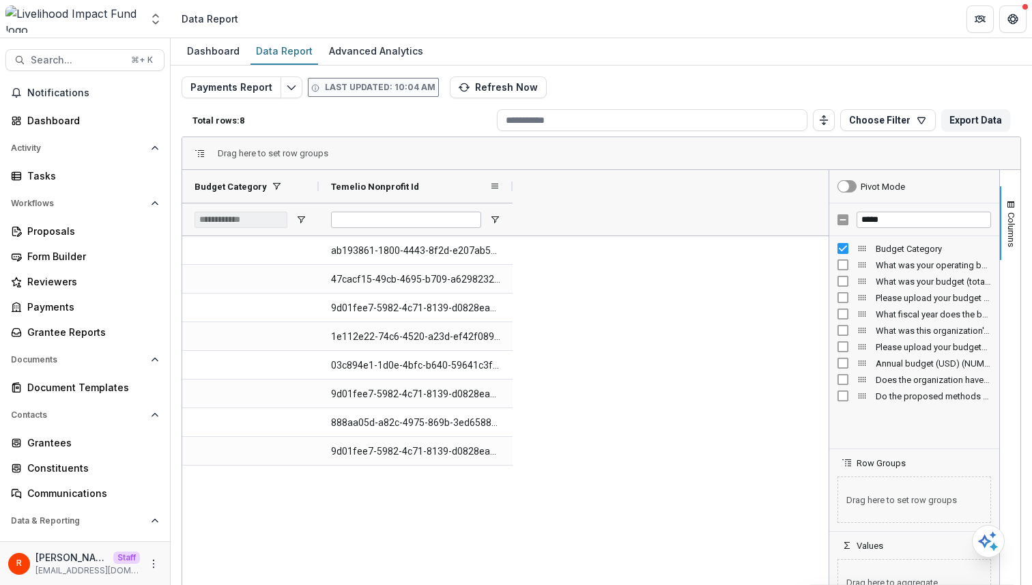
drag, startPoint x: 457, startPoint y: 189, endPoint x: 604, endPoint y: 189, distance: 146.1
click at [515, 189] on div at bounding box center [512, 186] width 5 height 33
drag, startPoint x: 319, startPoint y: 188, endPoint x: 505, endPoint y: 188, distance: 185.7
click at [322, 188] on div at bounding box center [318, 186] width 5 height 33
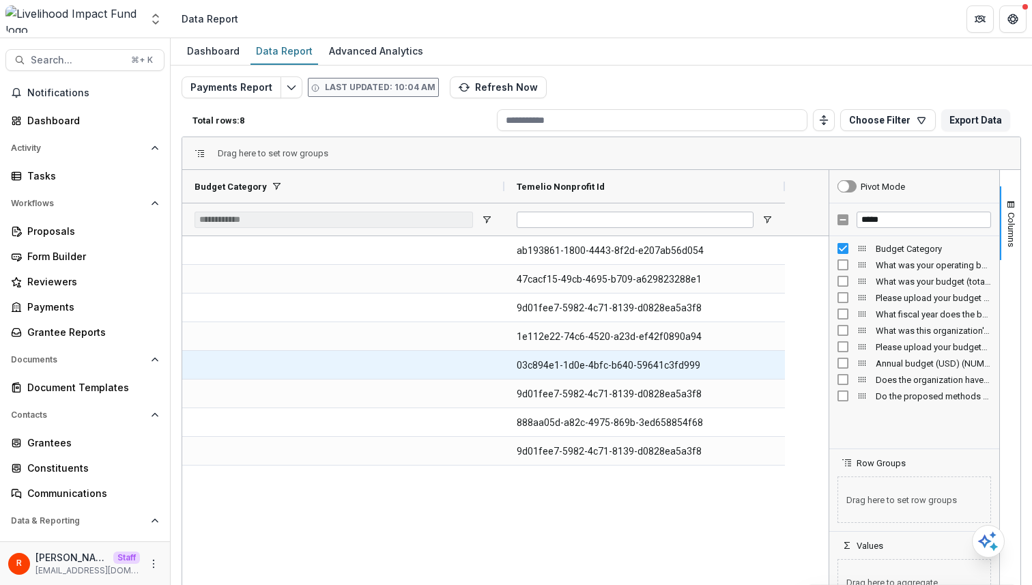
click at [563, 365] on Id-561 "03c894e1-1d0e-4bfc-b640-59641c3fd999" at bounding box center [645, 366] width 256 height 28
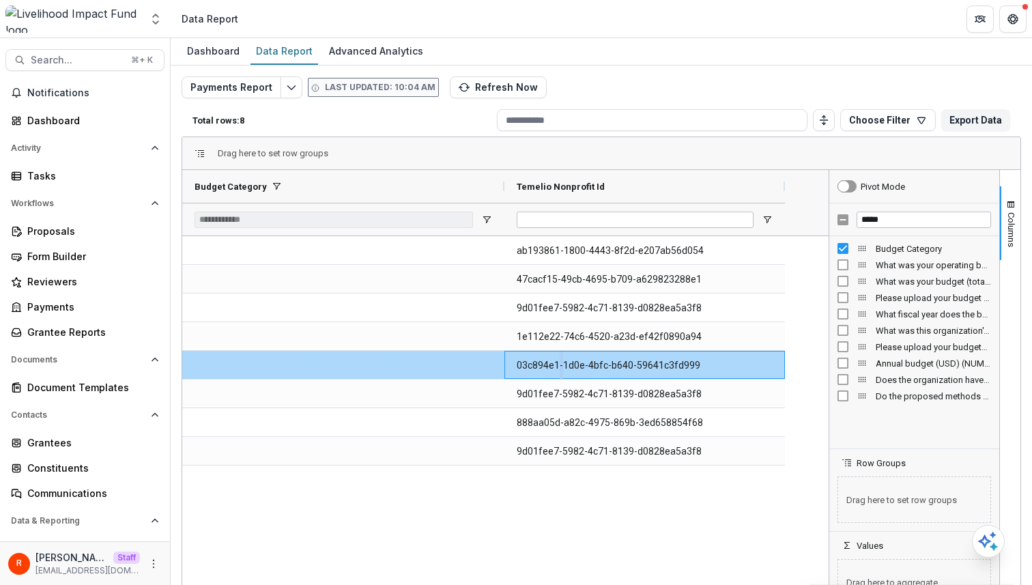
click at [563, 365] on Id-561 "03c894e1-1d0e-4bfc-b640-59641c3fd999" at bounding box center [645, 366] width 256 height 28
click at [556, 366] on Id-561 "03c894e1-1d0e-4bfc-b640-59641c3fd999" at bounding box center [645, 366] width 256 height 28
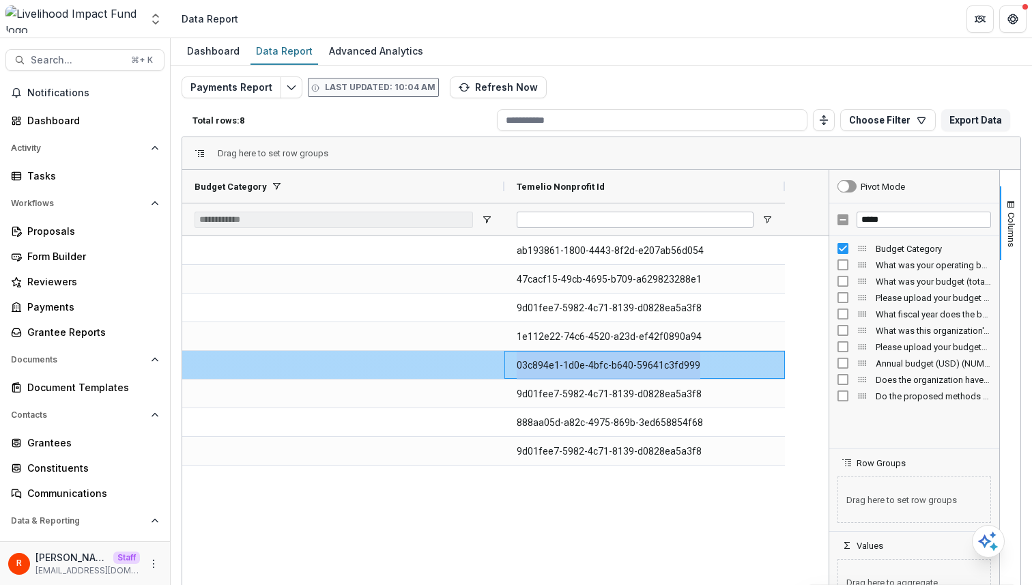
click at [556, 366] on Id-561 "03c894e1-1d0e-4bfc-b640-59641c3fd999" at bounding box center [645, 366] width 256 height 28
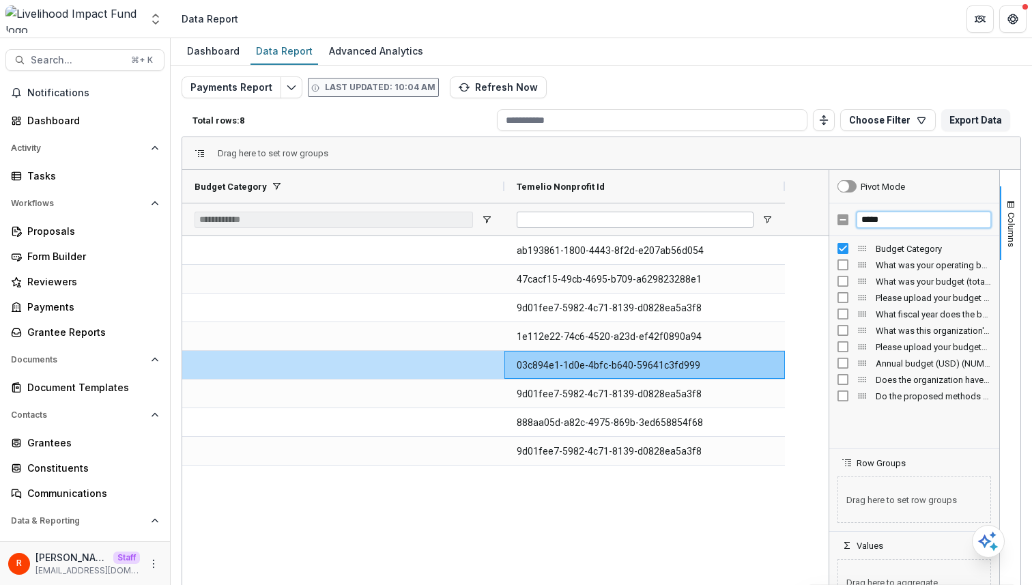
click at [872, 225] on input "*****" at bounding box center [924, 220] width 134 height 16
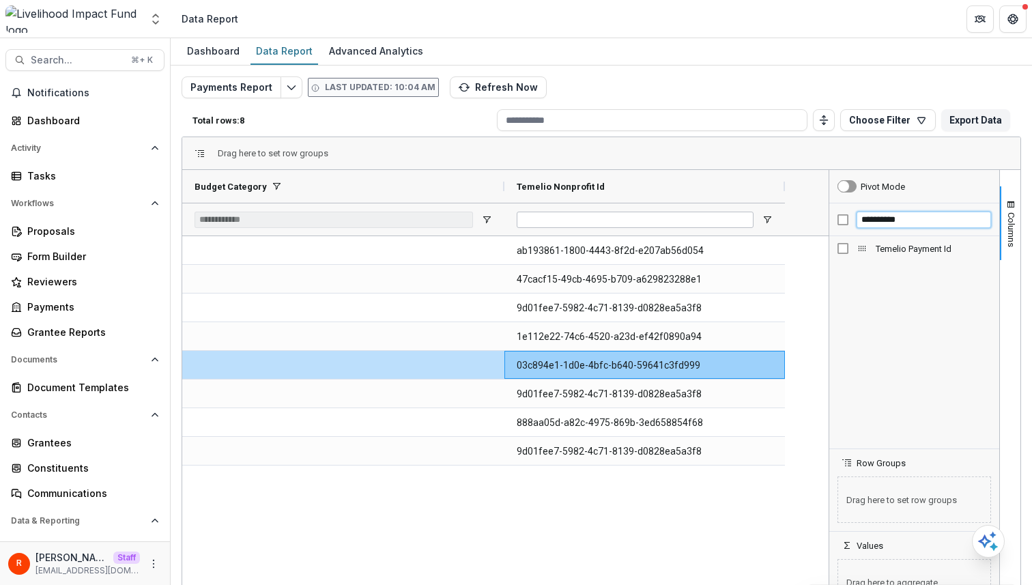
type input "**********"
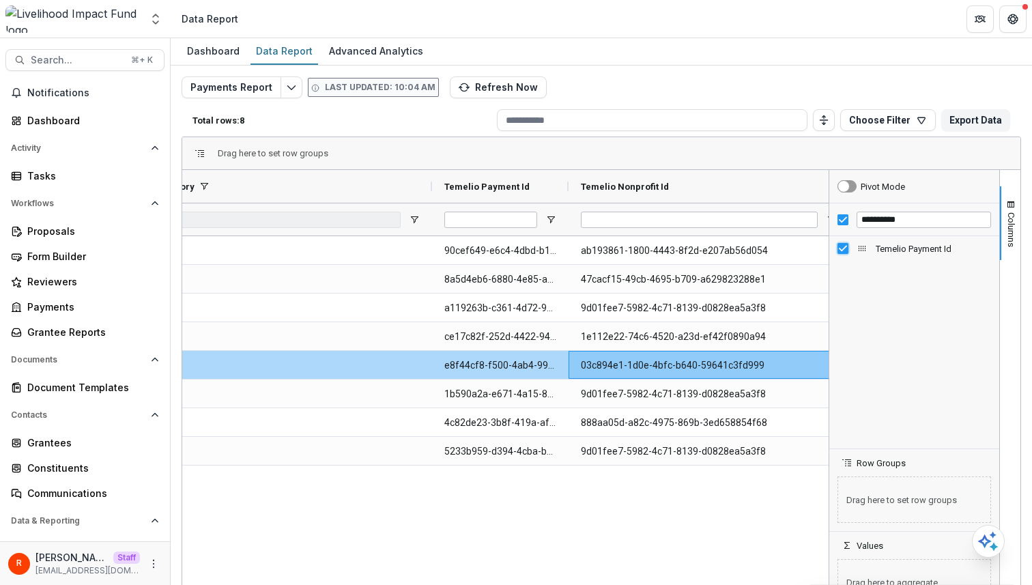
scroll to position [0, 97]
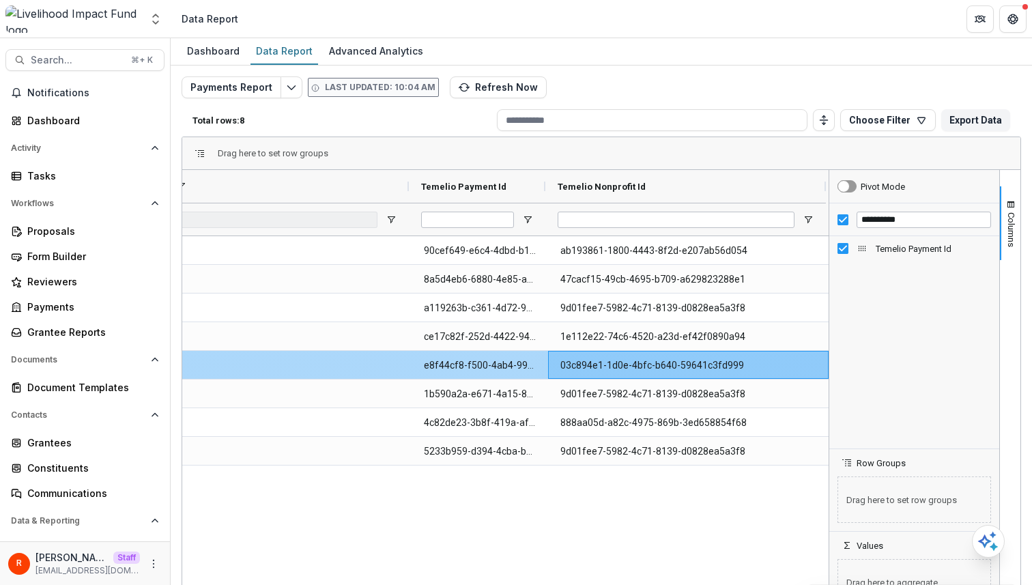
click at [614, 367] on Id-561 "03c894e1-1d0e-4bfc-b640-59641c3fd999" at bounding box center [689, 366] width 256 height 28
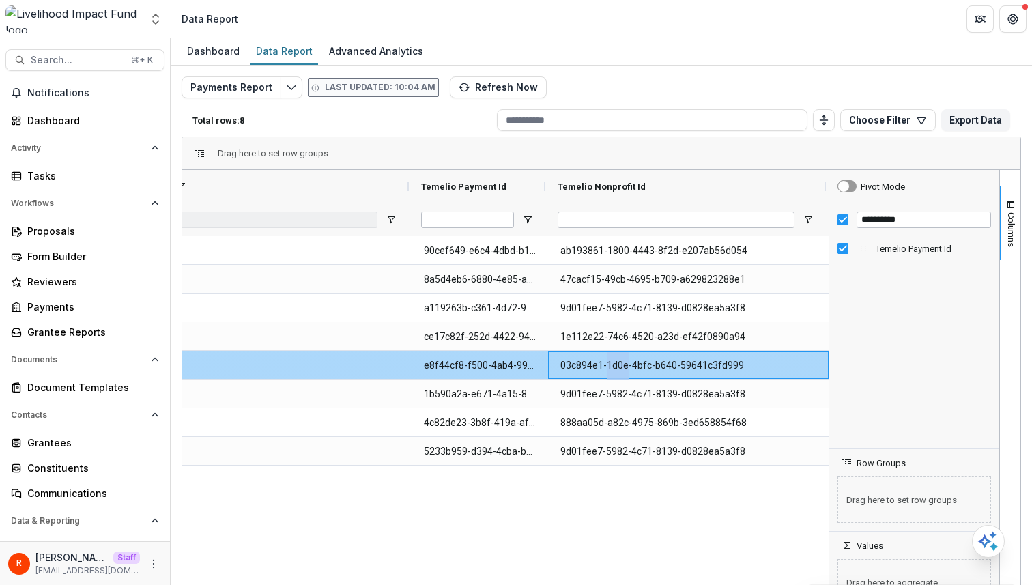
click at [614, 367] on Id-561 "03c894e1-1d0e-4bfc-b640-59641c3fd999" at bounding box center [689, 366] width 256 height 28
copy Id-561 "03c894e1-1d0e-4bfc-b640-59641c3fd999"
click at [502, 355] on Id-572 "e8f44cf8-f500-4ab4-99f4-3e4e64c37c49" at bounding box center [480, 366] width 112 height 28
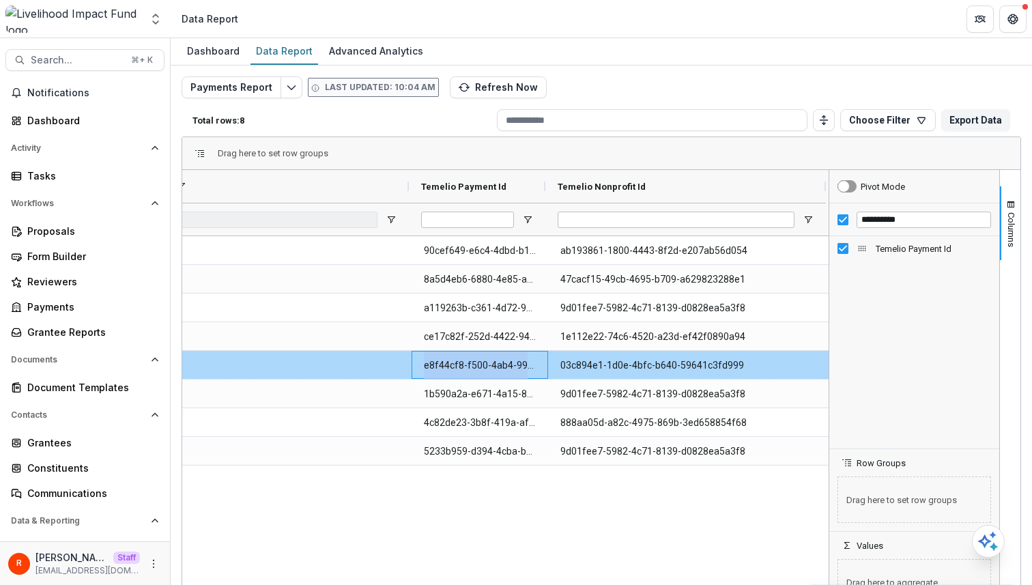
click at [502, 355] on Id-572 "e8f44cf8-f500-4ab4-99f4-3e4e64c37c49" at bounding box center [480, 366] width 112 height 28
copy Id-572 "e8f44cf8-f500-4ab4-99f4-3e4e64c37c49"
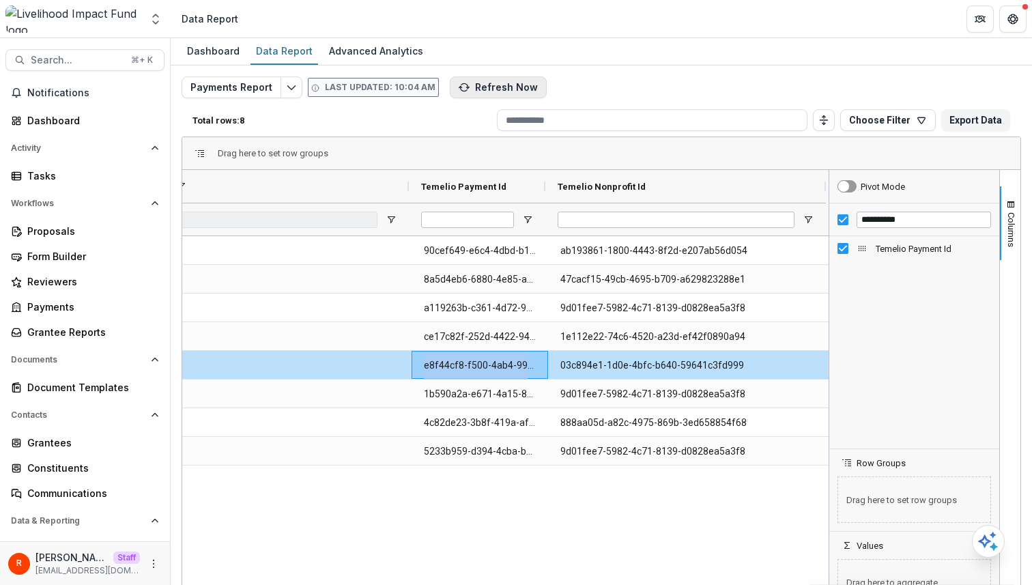
click at [499, 91] on button "Refresh Now" at bounding box center [498, 87] width 97 height 22
click at [627, 90] on div "Payments Report Last updated: 10:04 AM Loading... Refreshing Total rows: 8 Choo…" at bounding box center [602, 328] width 840 height 505
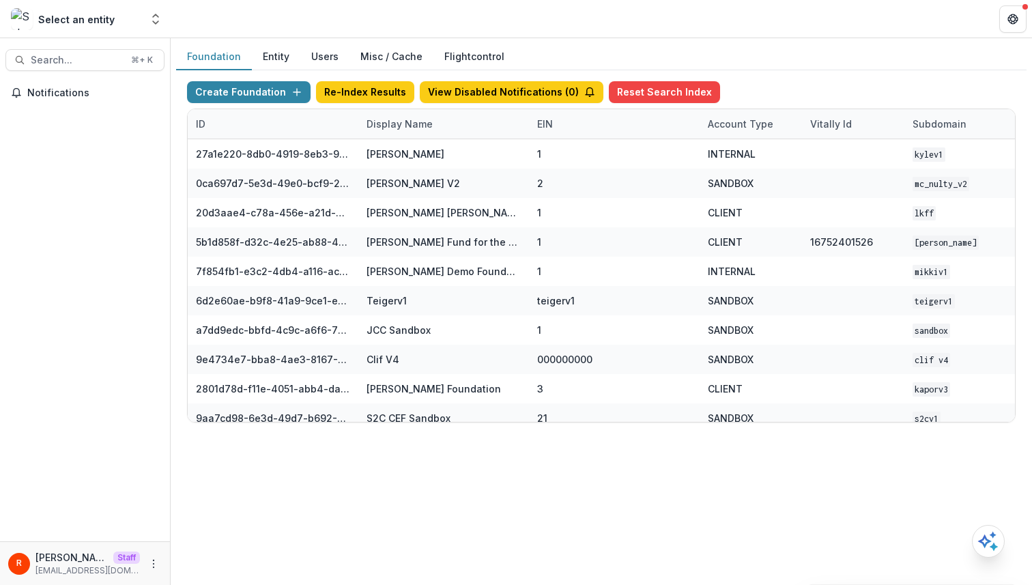
click at [385, 52] on button "Misc / Cache" at bounding box center [392, 57] width 84 height 27
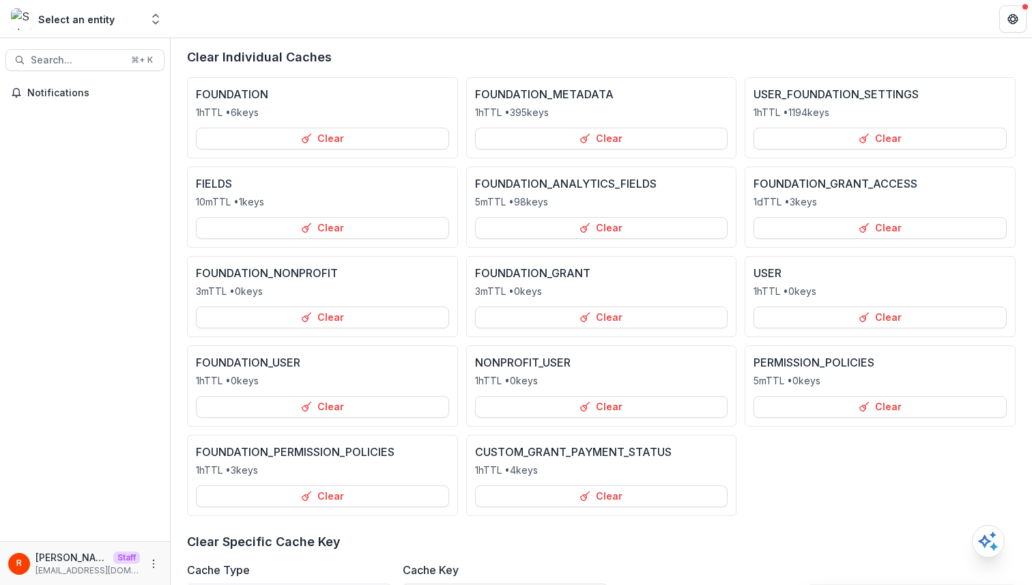
scroll to position [281, 0]
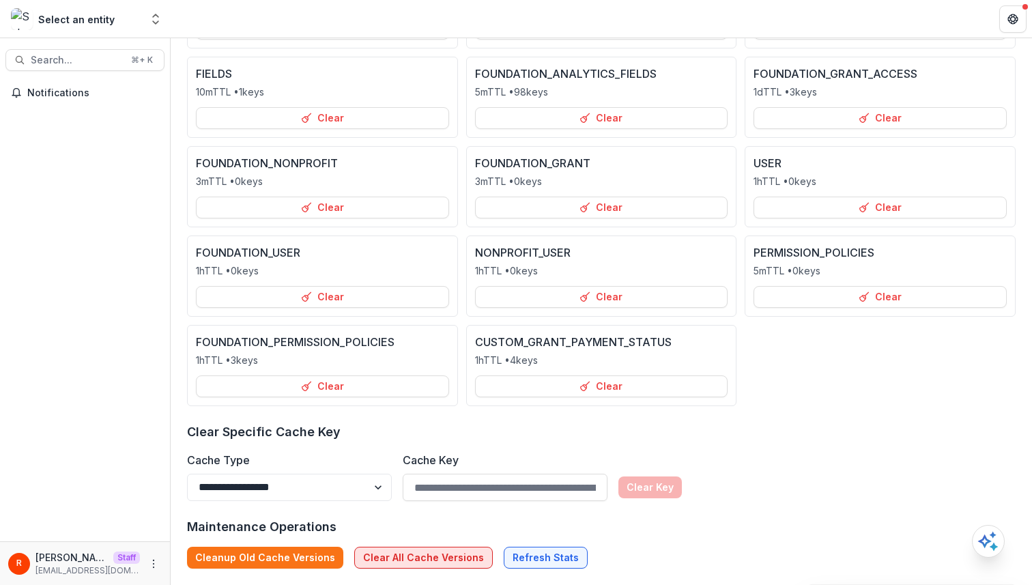
click at [431, 555] on button "Clear All Cache Versions" at bounding box center [423, 558] width 139 height 22
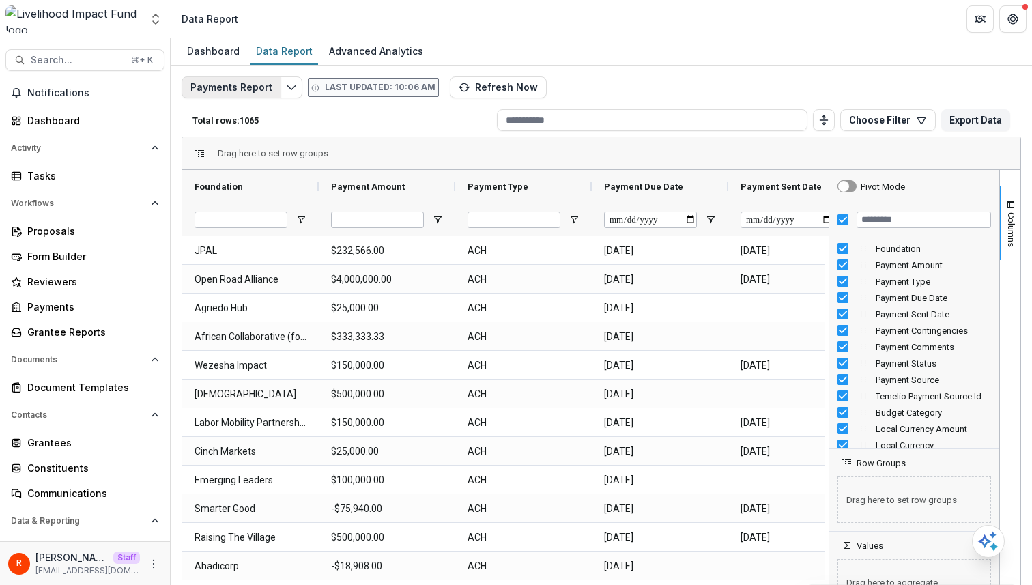
click at [225, 96] on button "Payments Report" at bounding box center [232, 87] width 100 height 22
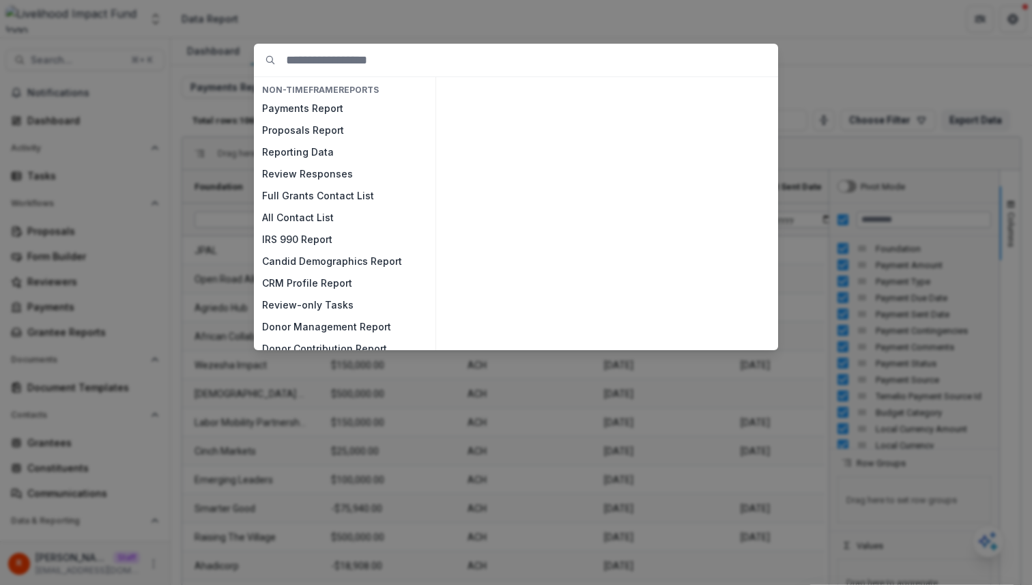
click at [212, 127] on div "NON-TIMEFRAME Reports Payments Report Proposals Report Reporting Data Review Re…" at bounding box center [516, 292] width 1032 height 585
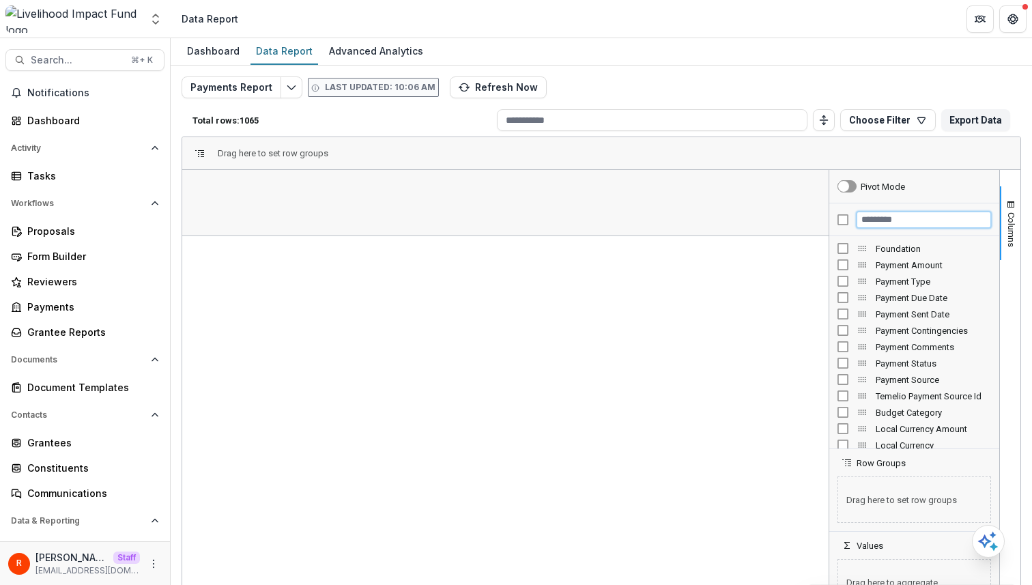
click at [903, 220] on input "Filter Columns Input" at bounding box center [924, 220] width 134 height 16
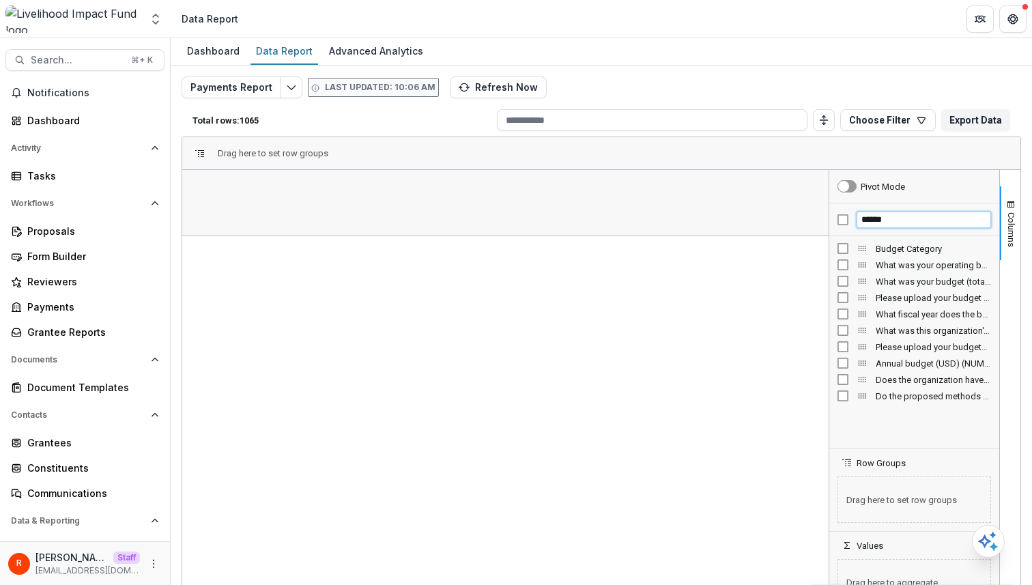
type input "******"
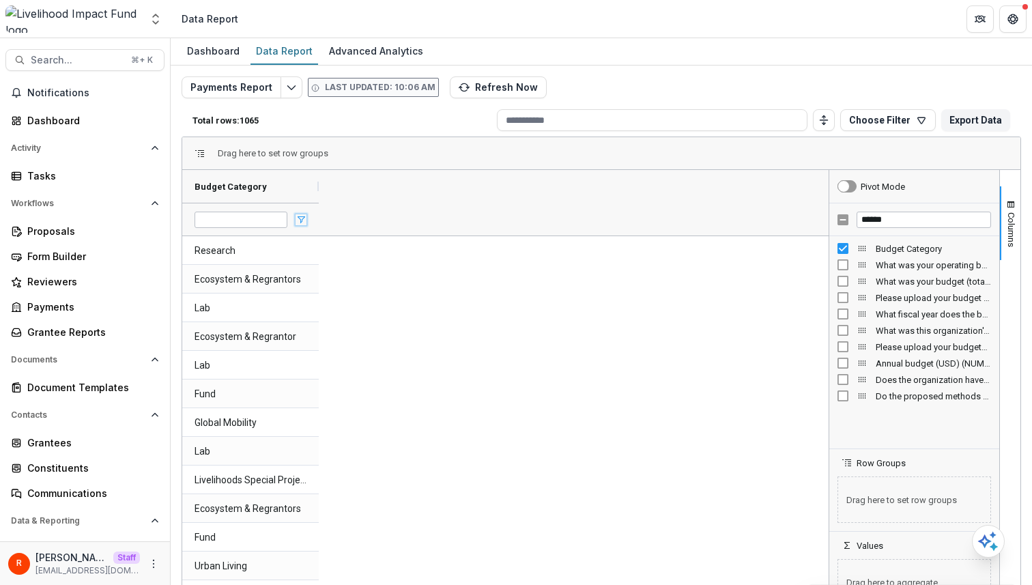
click at [304, 217] on span "Open Filter Menu" at bounding box center [301, 219] width 11 height 11
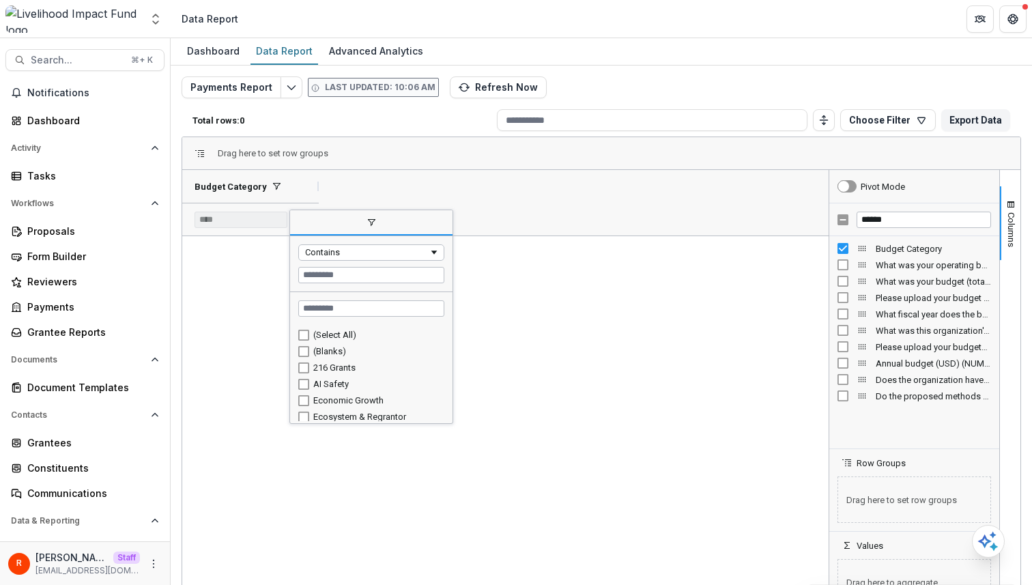
click at [307, 345] on div "(Blanks)" at bounding box center [371, 351] width 146 height 16
type input "**********"
click at [244, 331] on div at bounding box center [250, 336] width 137 height 28
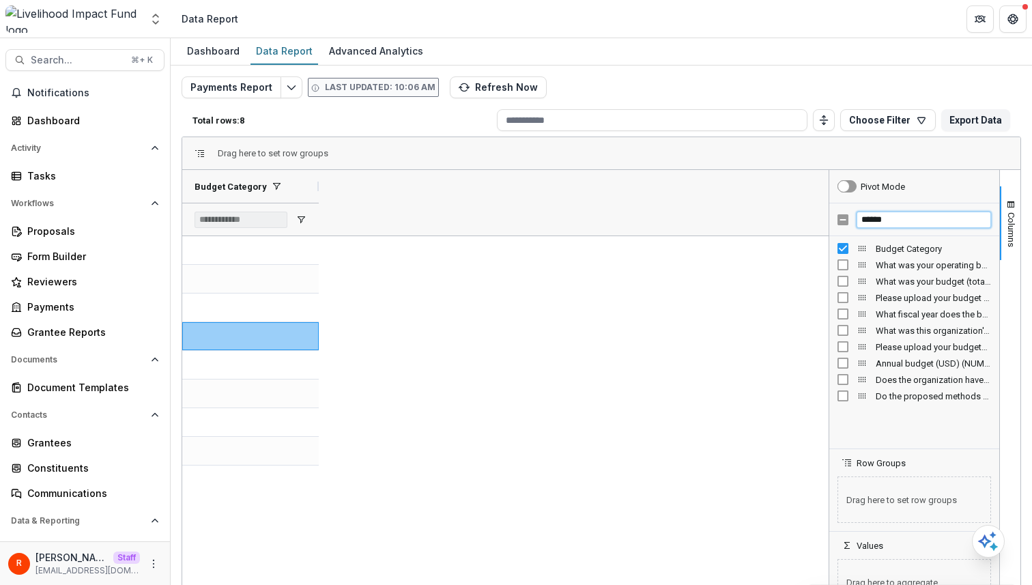
click at [889, 212] on input "******" at bounding box center [924, 220] width 134 height 16
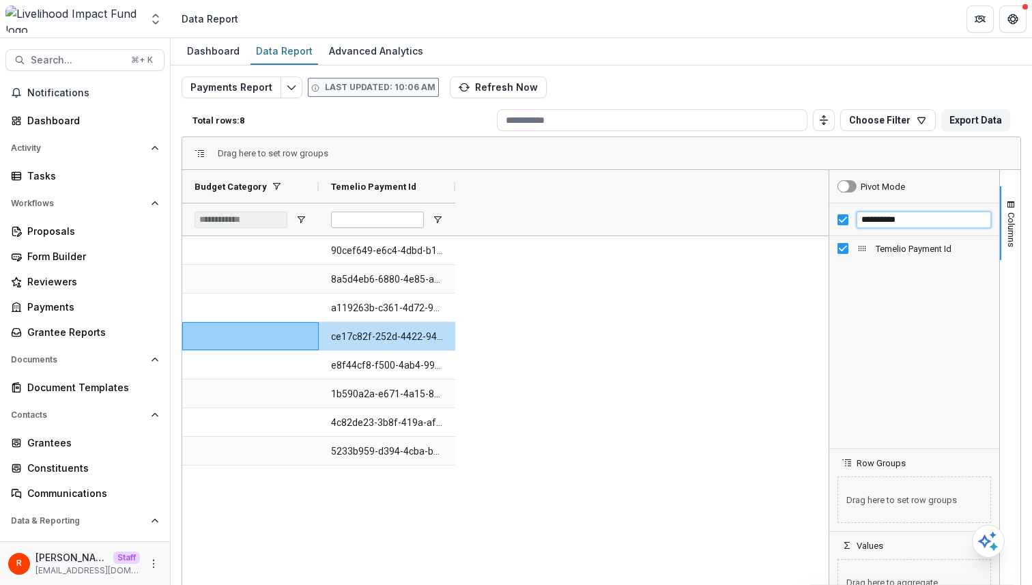
click at [892, 215] on input "**********" at bounding box center [924, 220] width 134 height 16
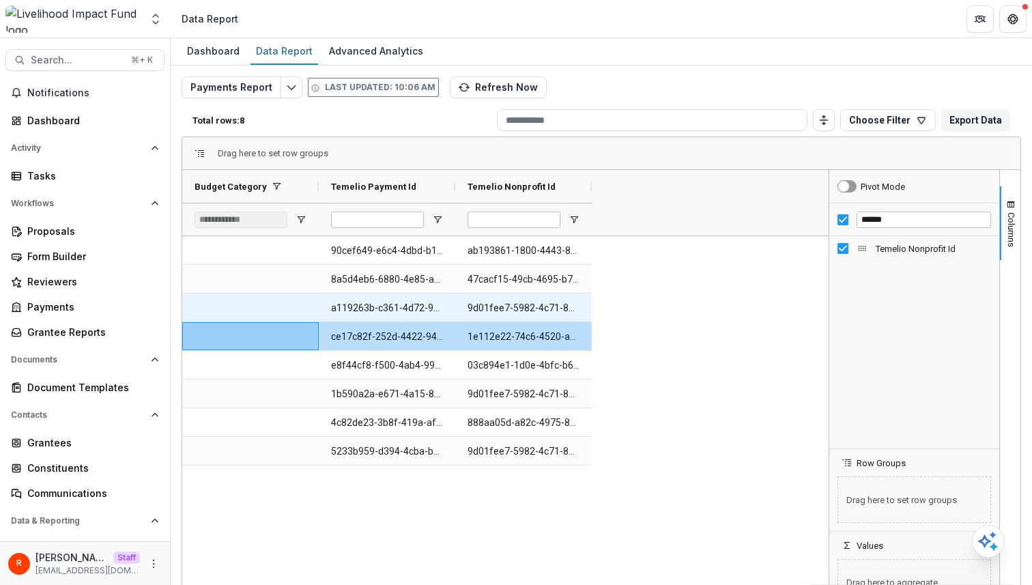
click at [526, 305] on Id-546 "9d01fee7-5982-4c71-8139-d0828ea5a3f8" at bounding box center [524, 308] width 112 height 28
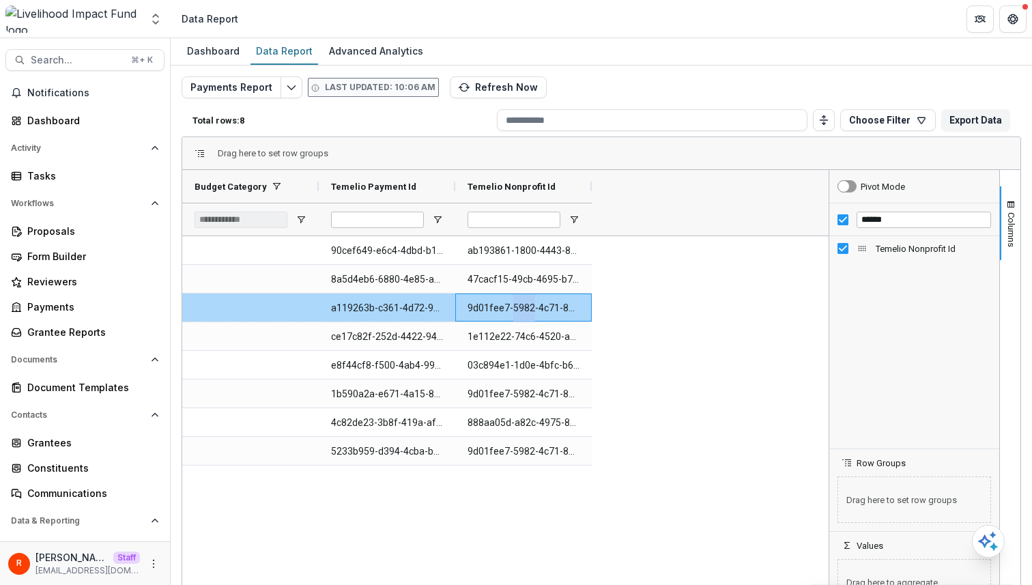
click at [526, 305] on Id-546 "9d01fee7-5982-4c71-8139-d0828ea5a3f8" at bounding box center [524, 308] width 112 height 28
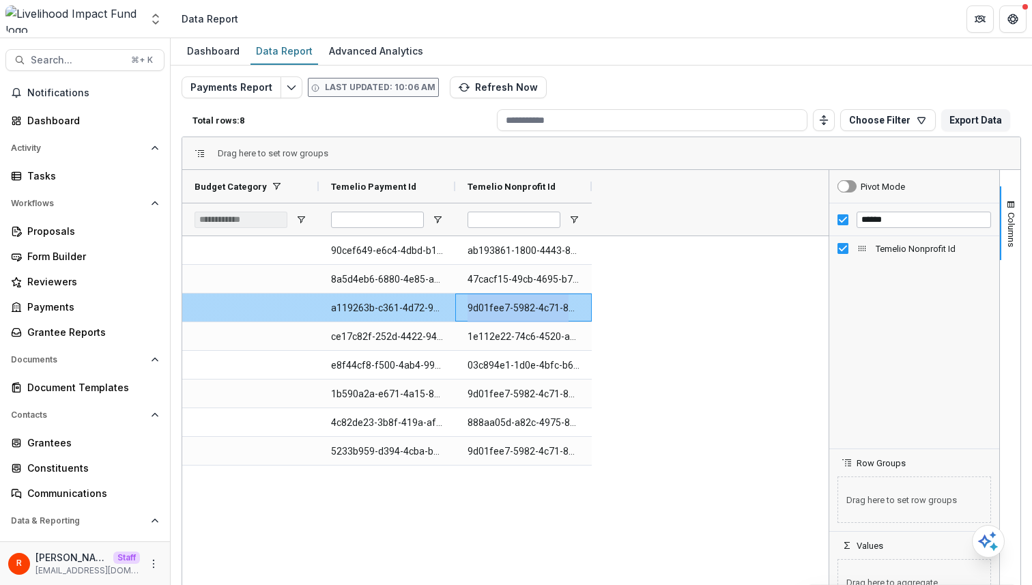
click at [526, 305] on Id-546 "9d01fee7-5982-4c71-8139-d0828ea5a3f8" at bounding box center [524, 308] width 112 height 28
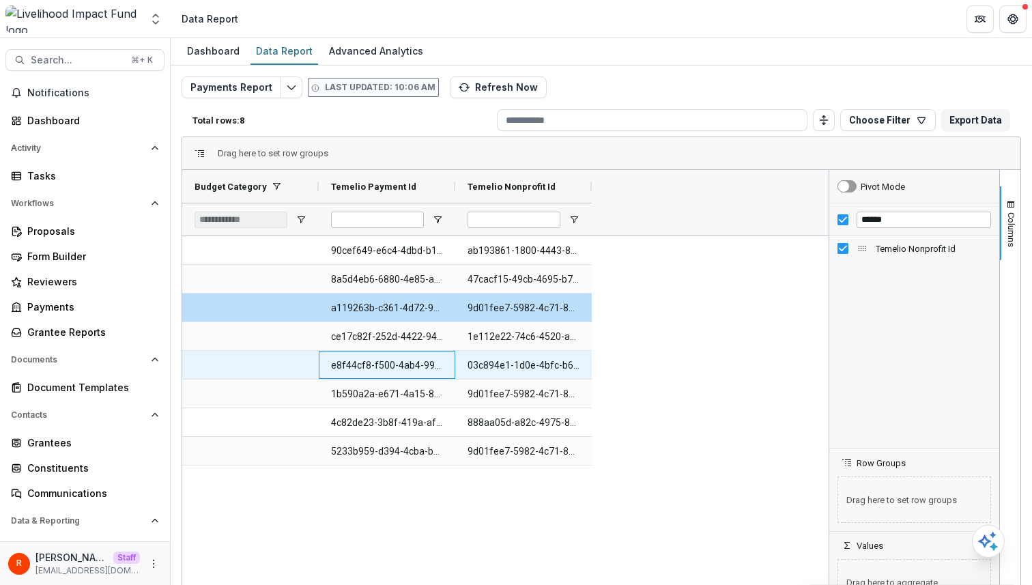
click at [414, 360] on Id-540 "e8f44cf8-f500-4ab4-99f4-3e4e64c37c49" at bounding box center [387, 366] width 112 height 28
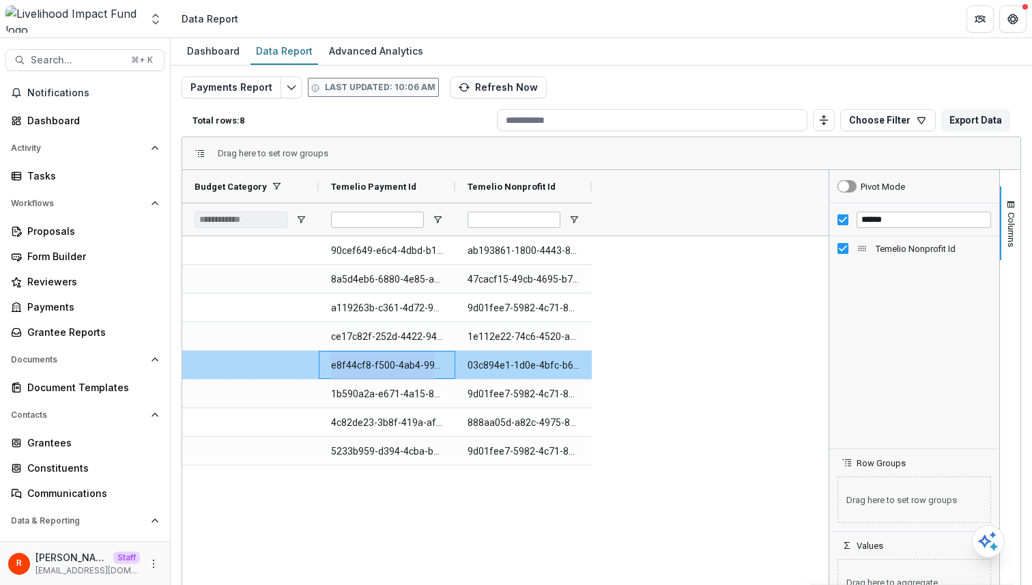
click at [414, 360] on Id-540 "e8f44cf8-f500-4ab4-99f4-3e4e64c37c49" at bounding box center [387, 366] width 112 height 28
copy Id-540 "e8f44cf8-f500-4ab4-99f4-3e4e64c37c49"
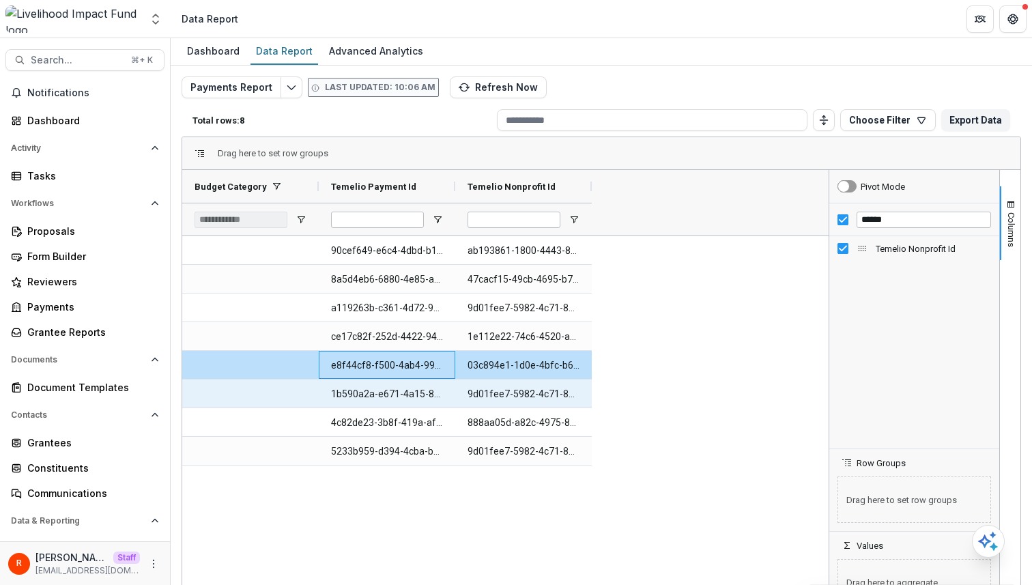
click at [496, 386] on Id-549 "9d01fee7-5982-4c71-8139-d0828ea5a3f8" at bounding box center [524, 394] width 112 height 28
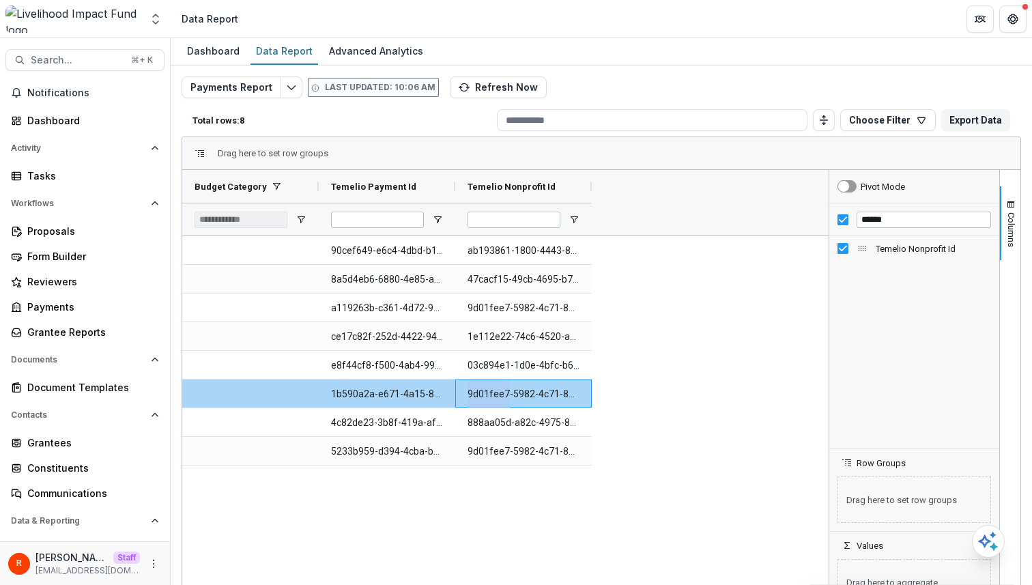
click at [496, 386] on Id-549 "9d01fee7-5982-4c71-8139-d0828ea5a3f8" at bounding box center [524, 394] width 112 height 28
copy Id-549 "9d01fee7-5982-4c71-8139-d0828ea5a3f8"
click at [418, 382] on Id-541 "1b590a2a-e671-4a15-8948-a5d979b15957" at bounding box center [387, 394] width 112 height 28
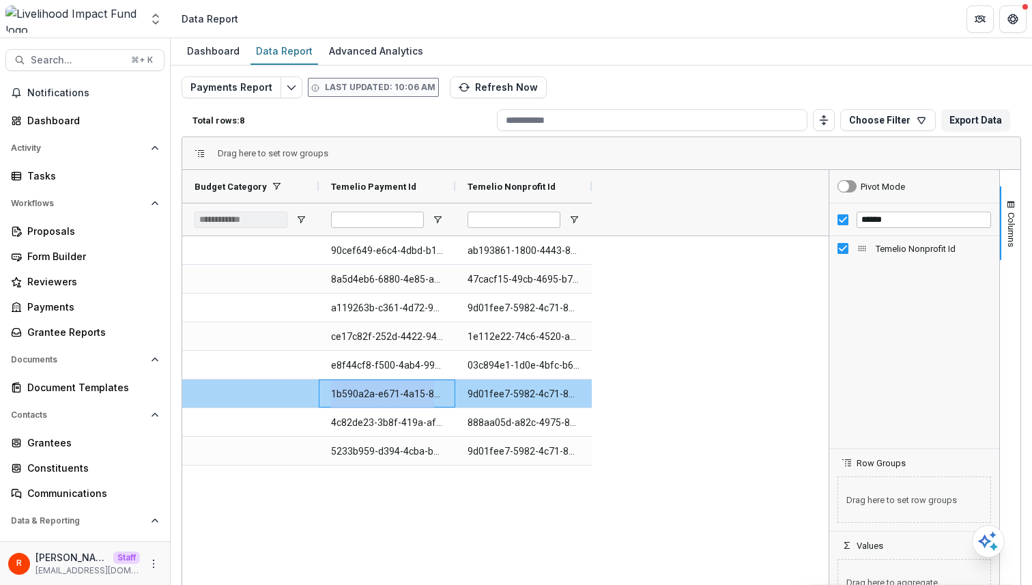
click at [418, 382] on Id-541 "1b590a2a-e671-4a15-8948-a5d979b15957" at bounding box center [387, 394] width 112 height 28
copy Id-541 "1b590a2a-e671-4a15-8948-a5d979b15957"
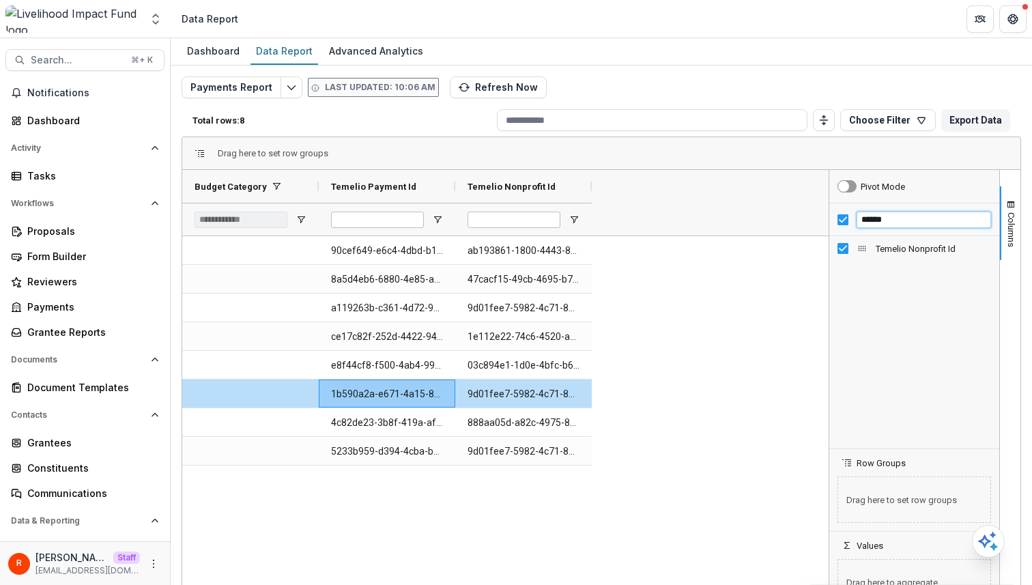
click at [872, 223] on input "******" at bounding box center [924, 220] width 134 height 16
paste input "******"
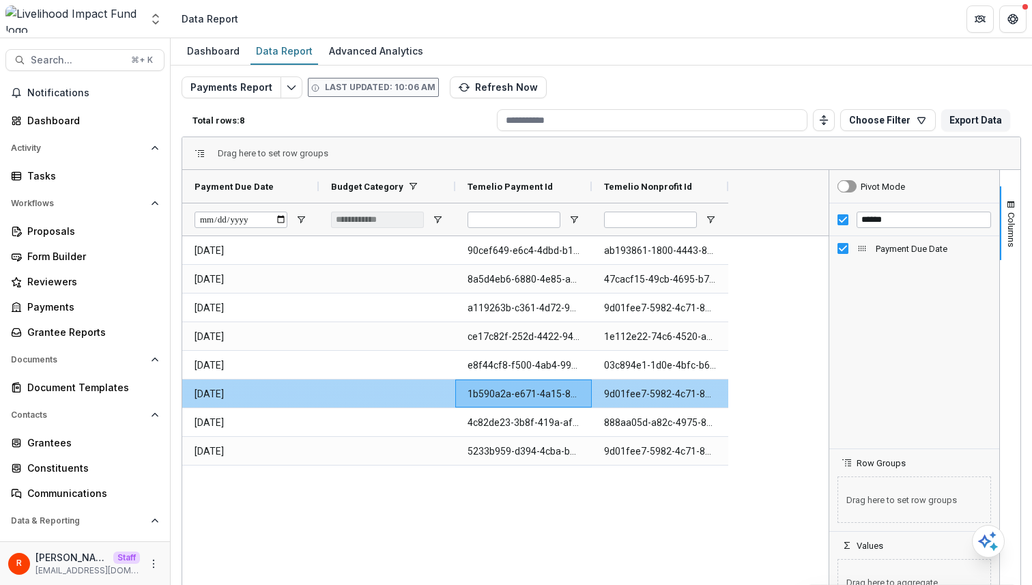
click at [401, 390] on div at bounding box center [387, 394] width 137 height 28
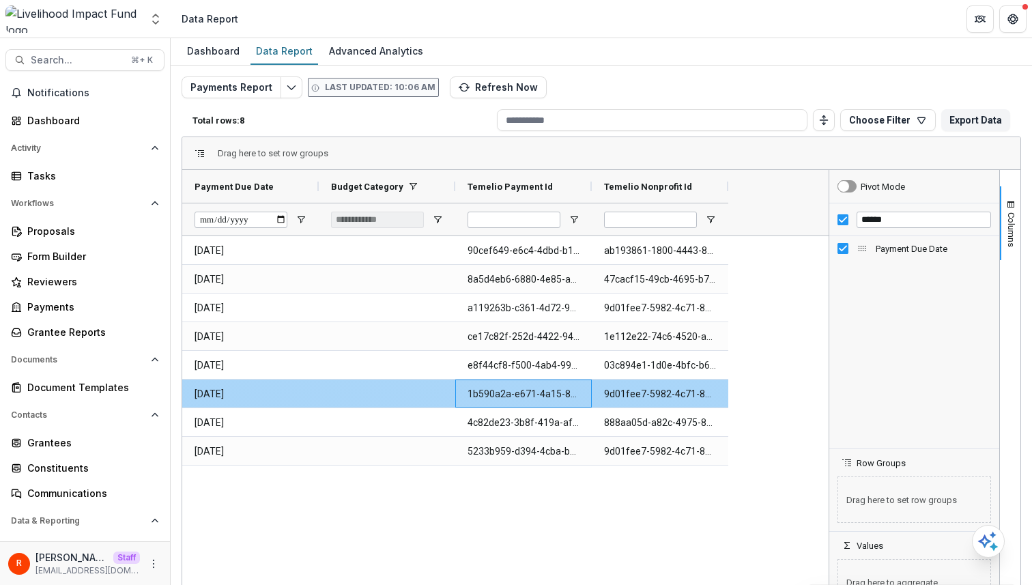
click at [504, 401] on Id-541 "1b590a2a-e671-4a15-8948-a5d979b15957" at bounding box center [524, 394] width 112 height 28
copy Id-541 "1b590a2a-e671-4a15-8948-a5d979b15957"
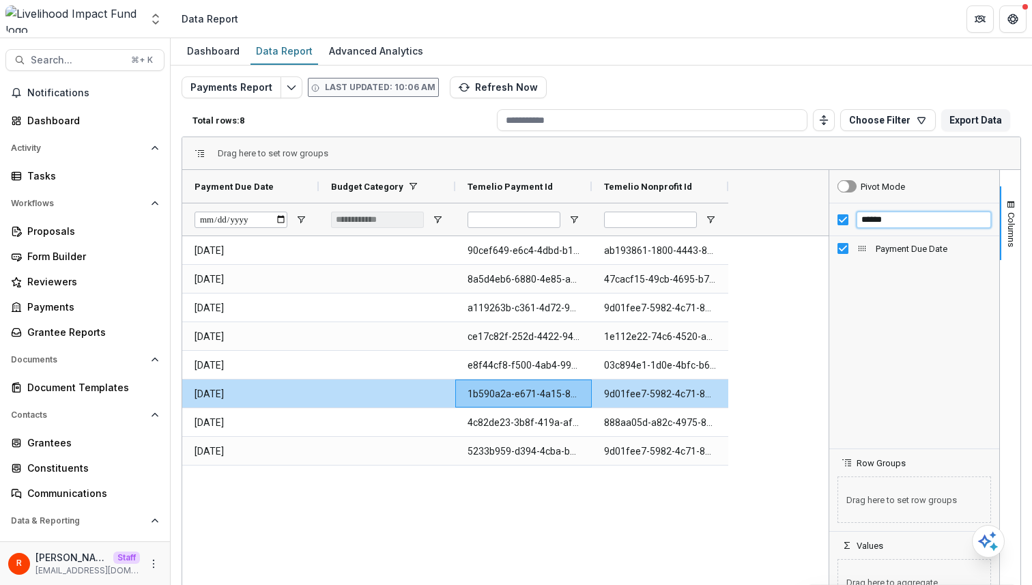
click at [883, 221] on input "******" at bounding box center [924, 220] width 134 height 16
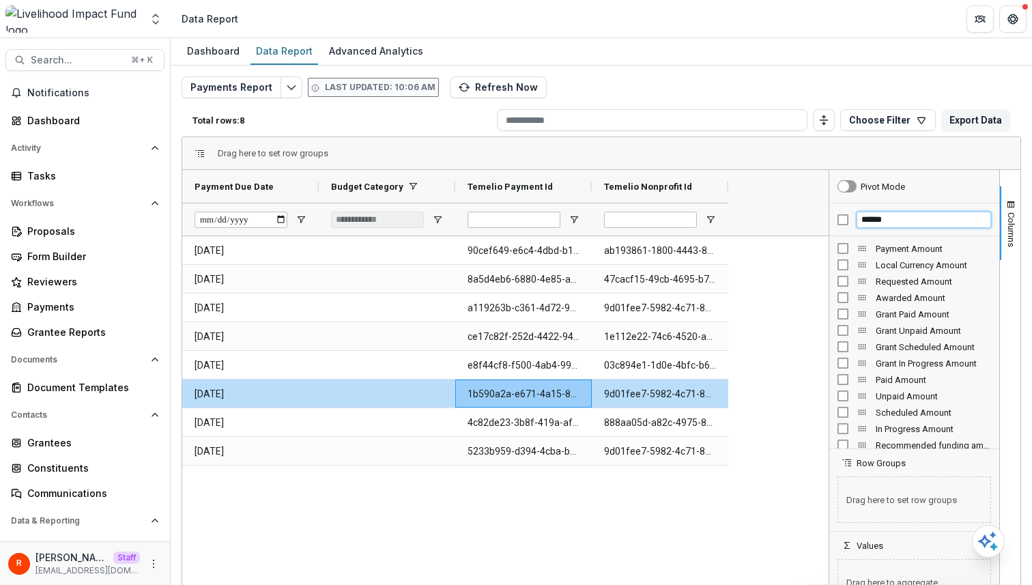
type input "******"
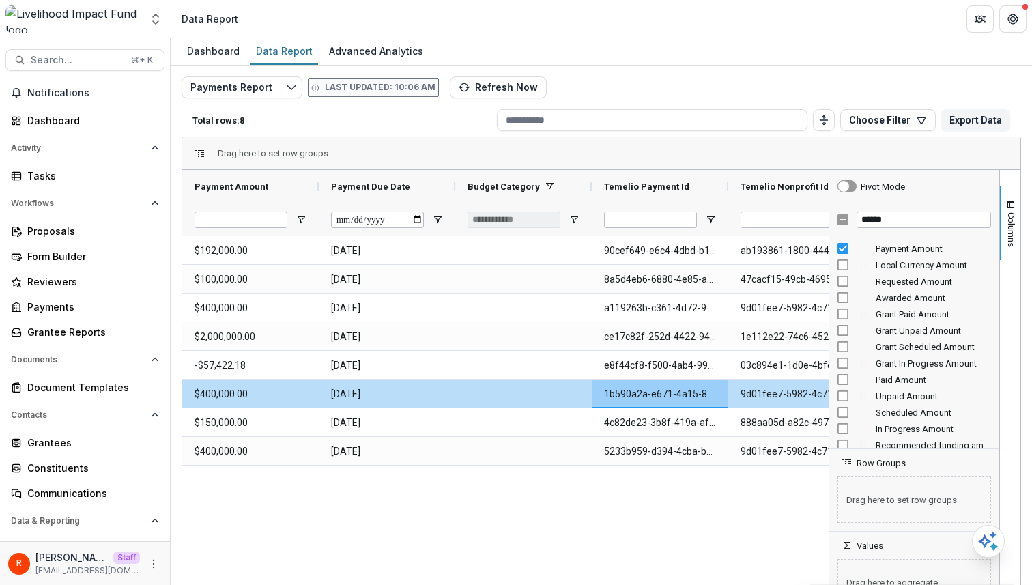
click at [500, 505] on div "$192,000.00 2025-06-01 90cef649-e6c4-4dbd-b122-9a8ec37b2f97 ab193861-1800-4443-…" at bounding box center [505, 422] width 647 height 373
click at [406, 128] on div "Total rows: 8 Choose Filter Personal Filters Team Filters Temelio Filters No pe…" at bounding box center [602, 120] width 840 height 33
click at [382, 81] on p "Last updated: 10:06 AM" at bounding box center [380, 87] width 111 height 12
click at [479, 83] on button "Refresh Now" at bounding box center [498, 87] width 97 height 22
click at [430, 127] on div "Total rows: 8 Choose Filter Personal Filters Team Filters Temelio Filters No pe…" at bounding box center [602, 120] width 840 height 33
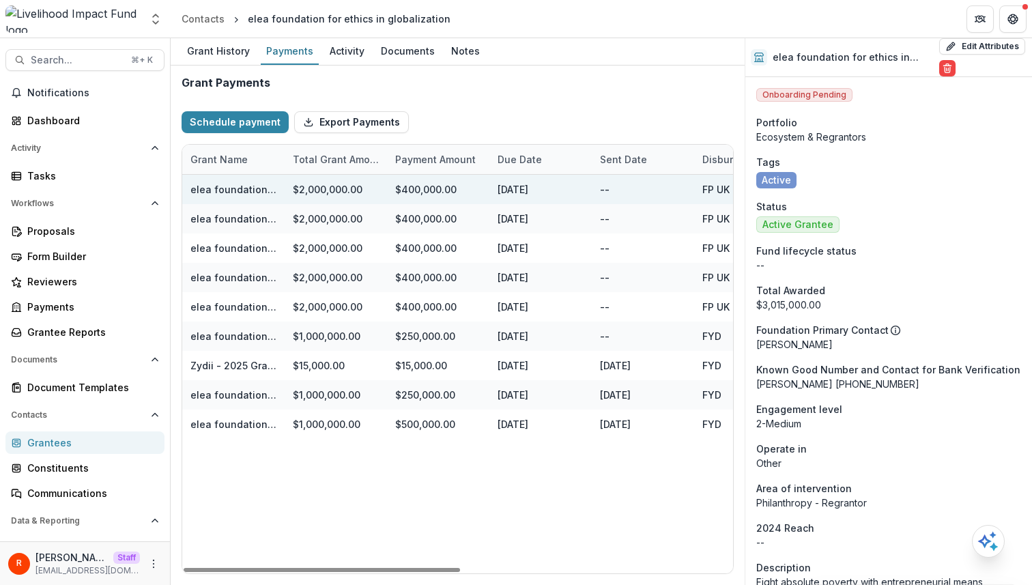
drag, startPoint x: 378, startPoint y: 120, endPoint x: 480, endPoint y: 201, distance: 130.7
click at [480, 201] on div "Schedule payment Export Payments Grant Name Total Grant Amount Payment Amount D…" at bounding box center [458, 337] width 552 height 474
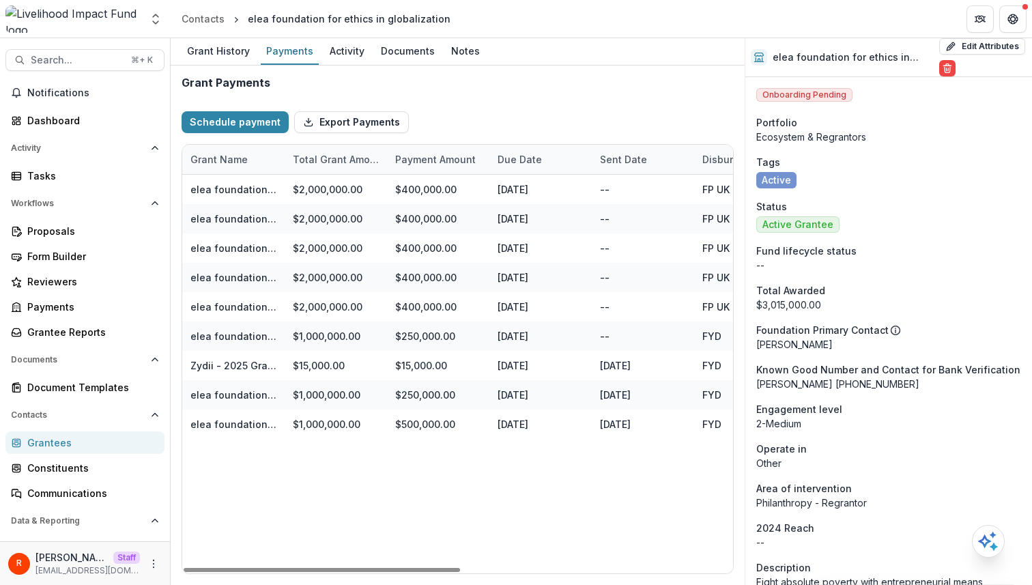
click at [553, 76] on div "Grant Payments" at bounding box center [458, 82] width 552 height 13
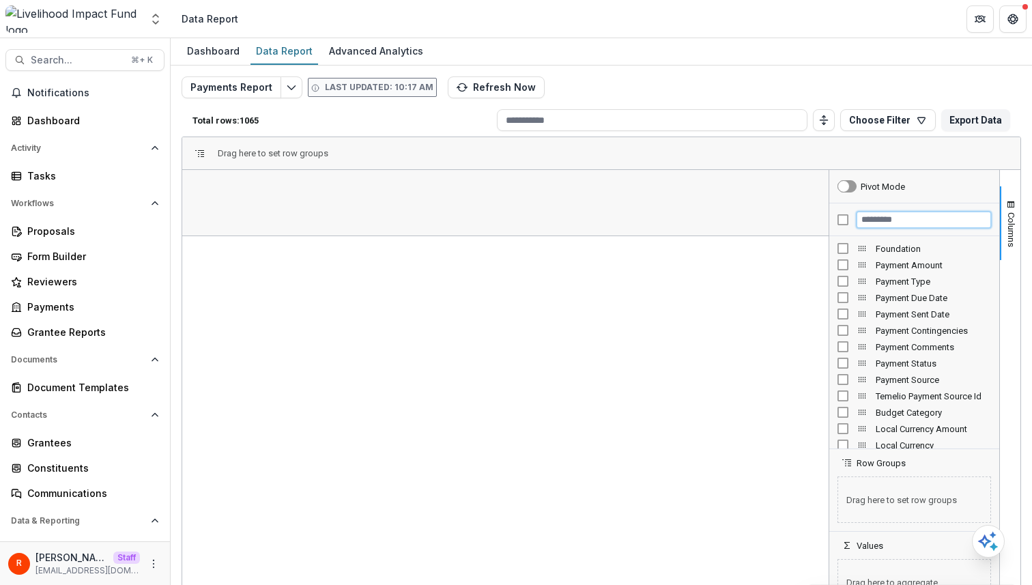
click at [876, 221] on input "Filter Columns Input" at bounding box center [924, 220] width 134 height 16
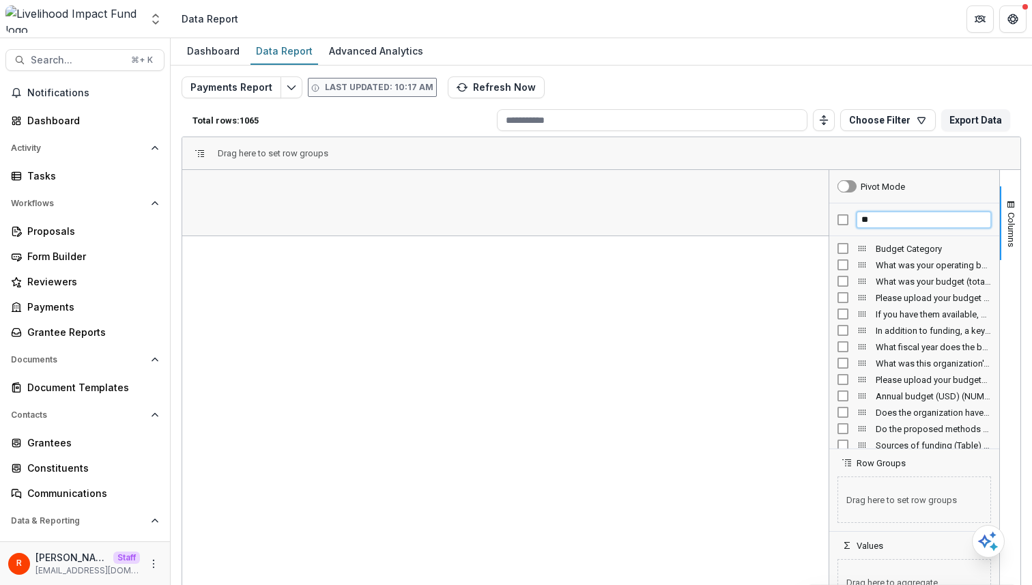
type input "**"
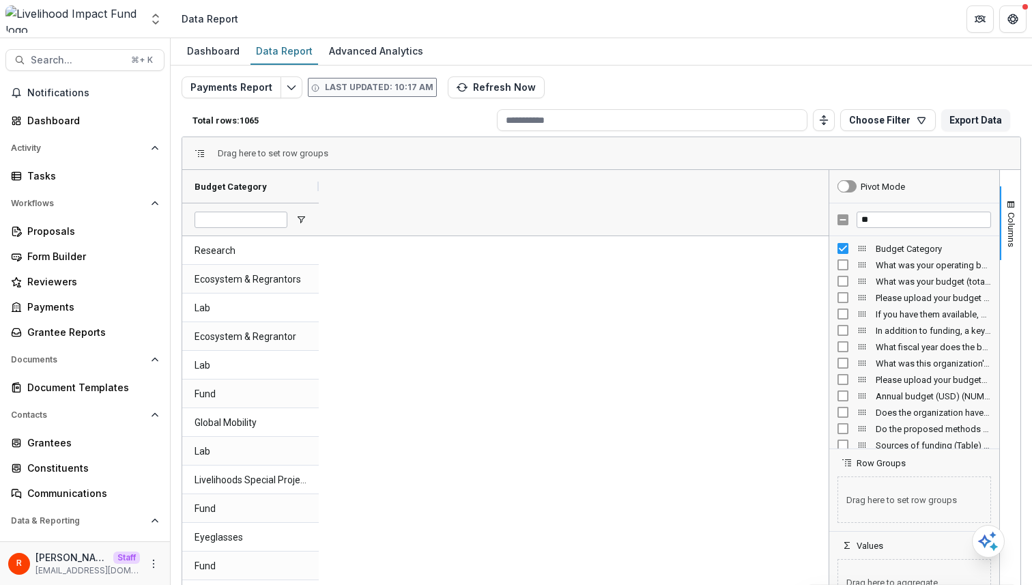
click at [298, 211] on div at bounding box center [250, 219] width 137 height 33
click at [300, 218] on span "Open Filter Menu" at bounding box center [301, 219] width 11 height 11
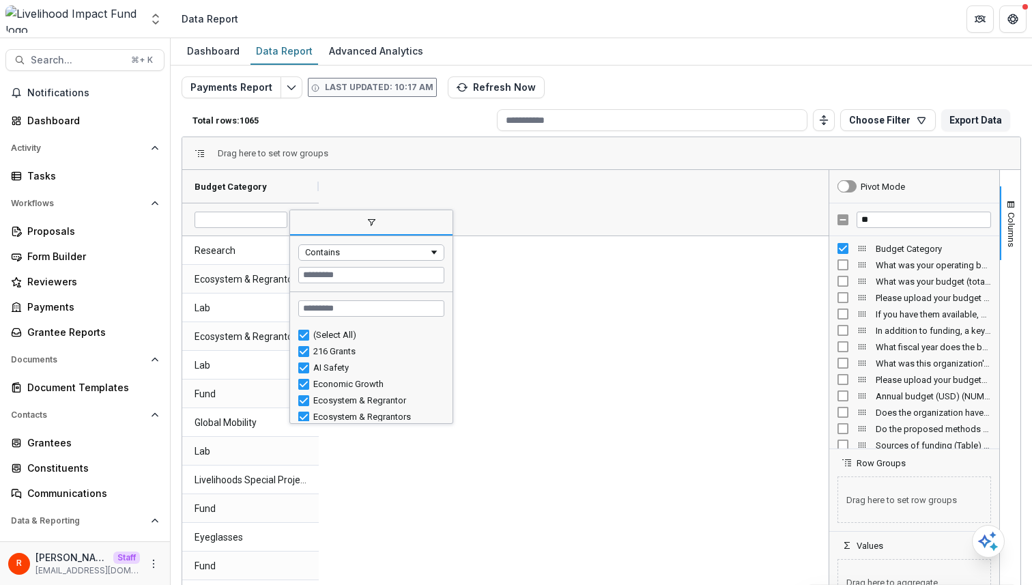
scroll to position [152, 0]
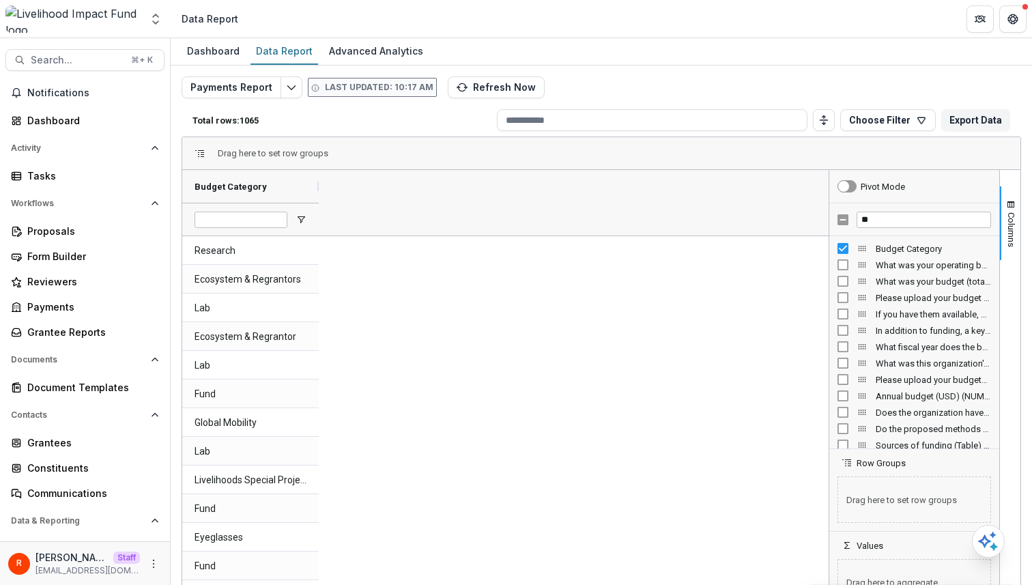
click at [666, 76] on div "Payments Report Last updated: 10:17 AM Refresh Now Total rows: 1065 Choose Filt…" at bounding box center [602, 328] width 840 height 505
